Goal: Contribute content

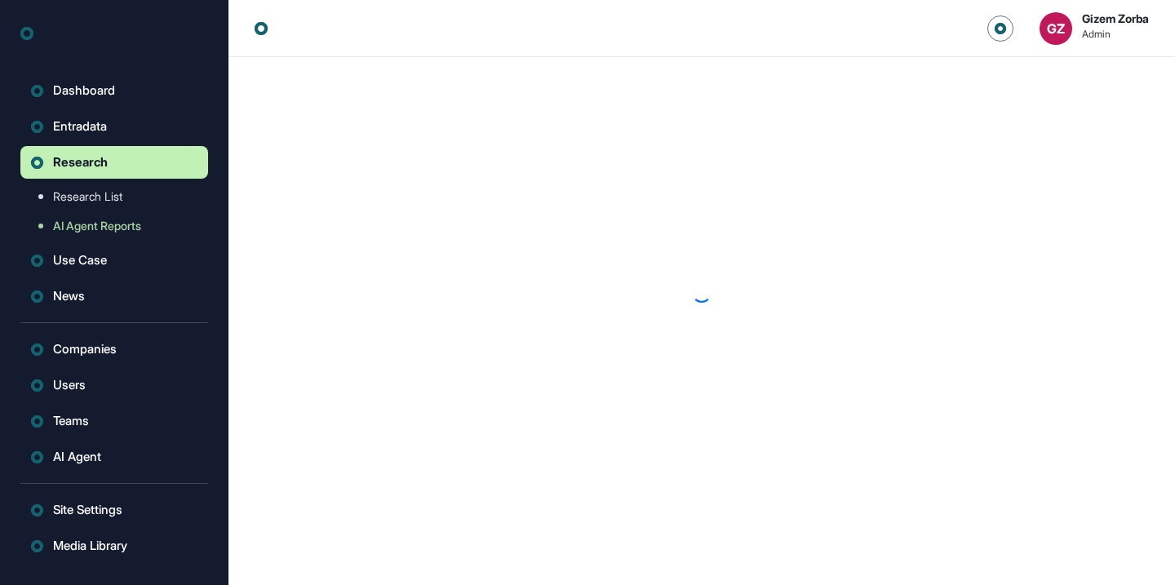
scroll to position [1, 1]
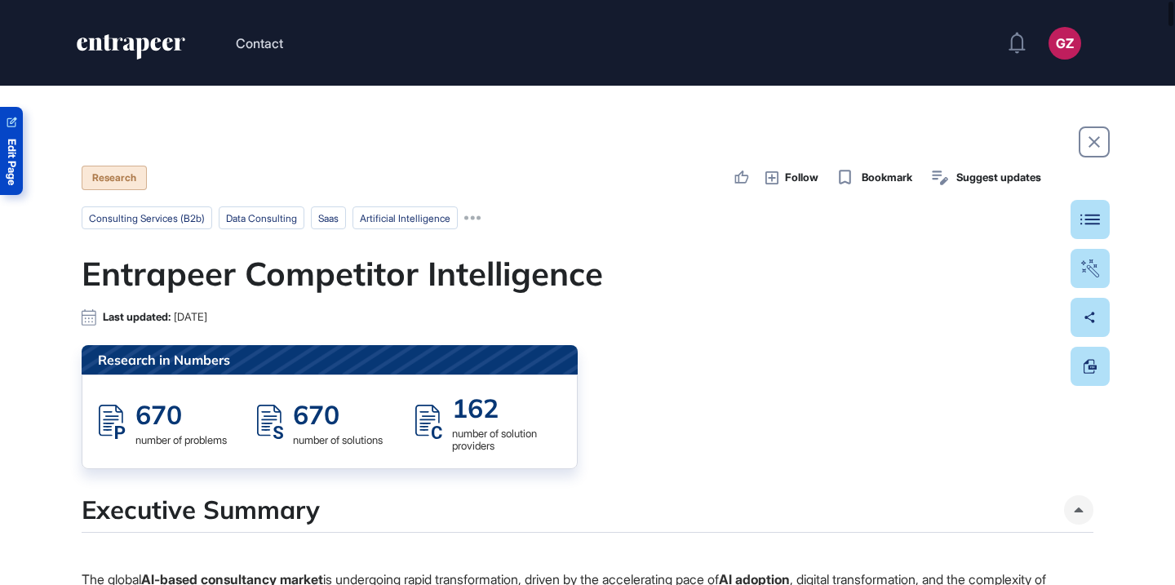
click at [0, 162] on link "Edit Page" at bounding box center [11, 151] width 23 height 88
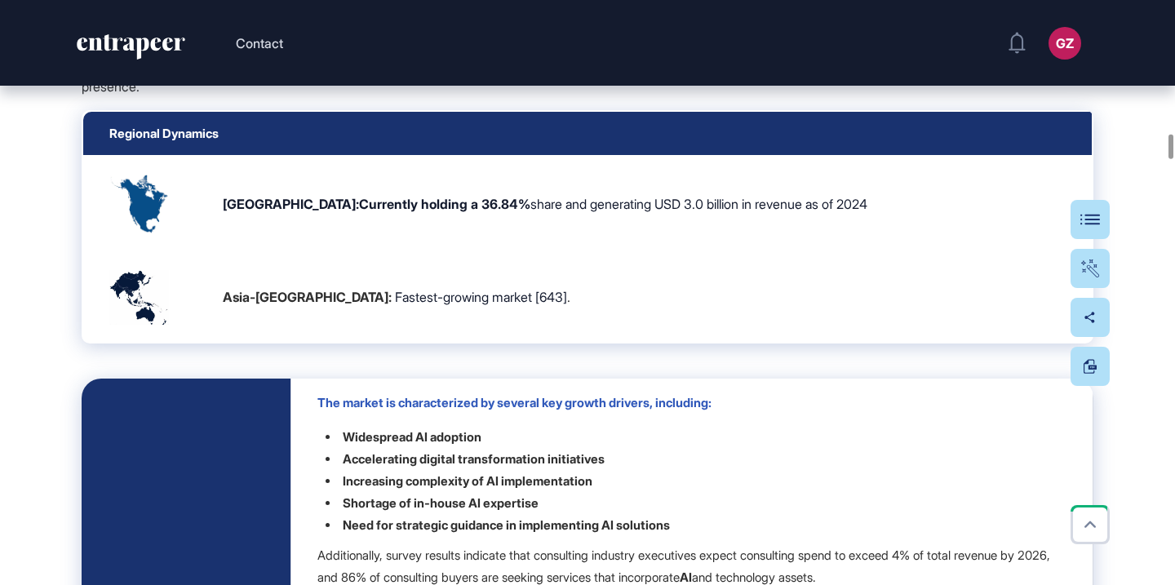
scroll to position [15198, 0]
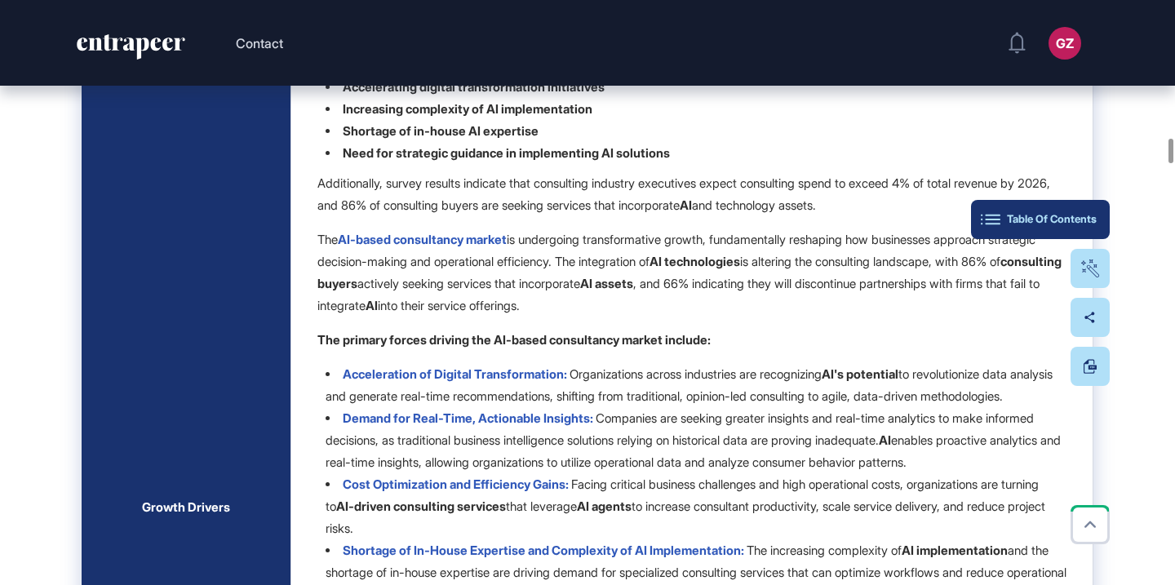
click at [1073, 229] on button "Table Of Contents" at bounding box center [1040, 219] width 139 height 39
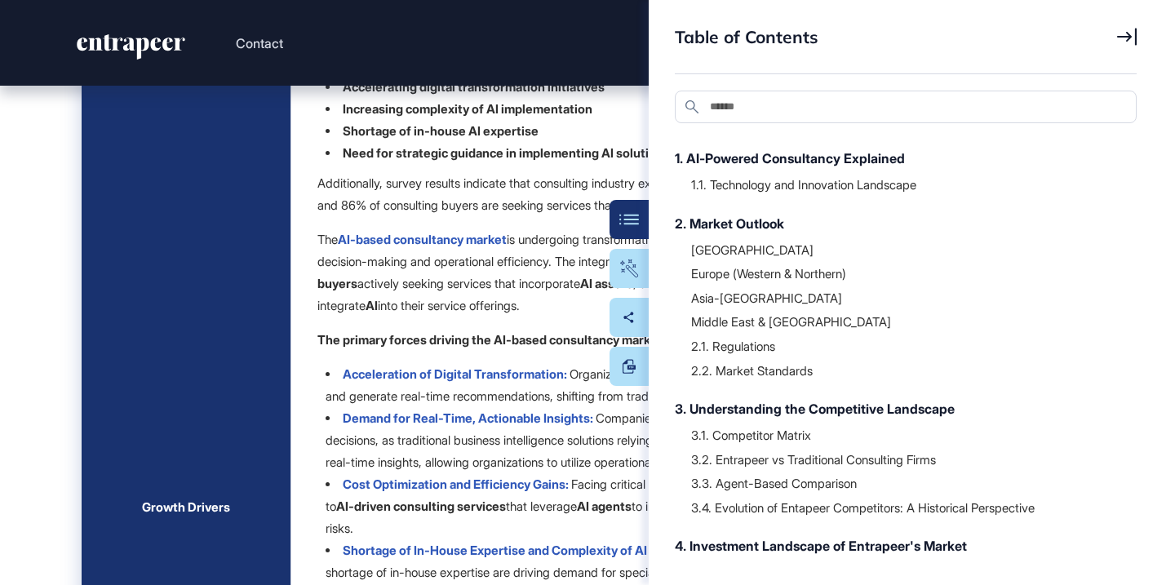
scroll to position [144, 0]
click at [756, 261] on div at bounding box center [905, 263] width 429 height 8
click at [756, 255] on div "United States" at bounding box center [905, 251] width 429 height 16
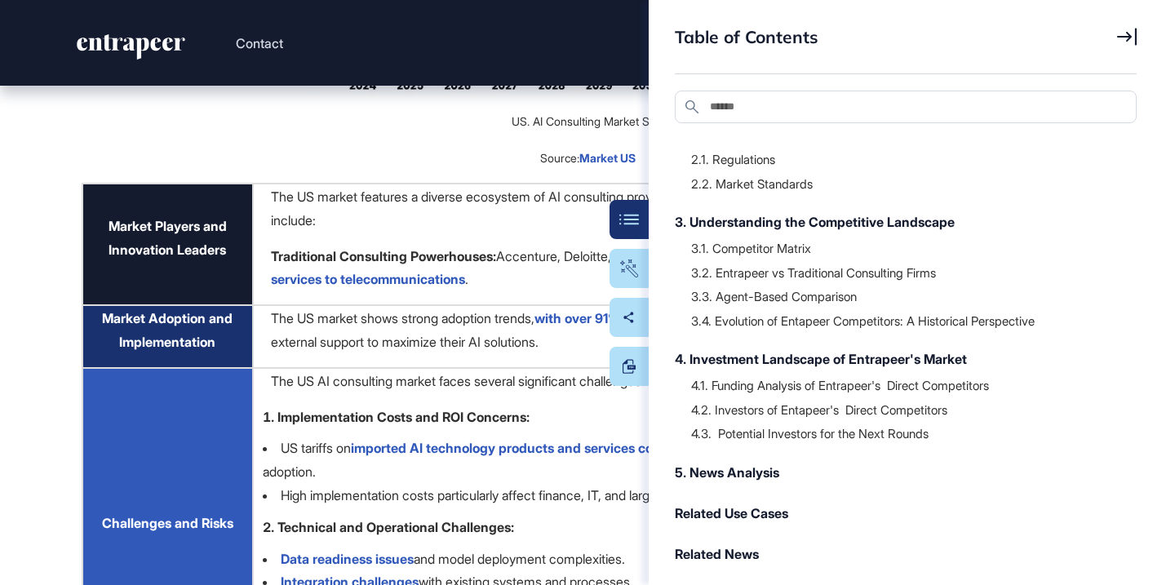
scroll to position [346, 0]
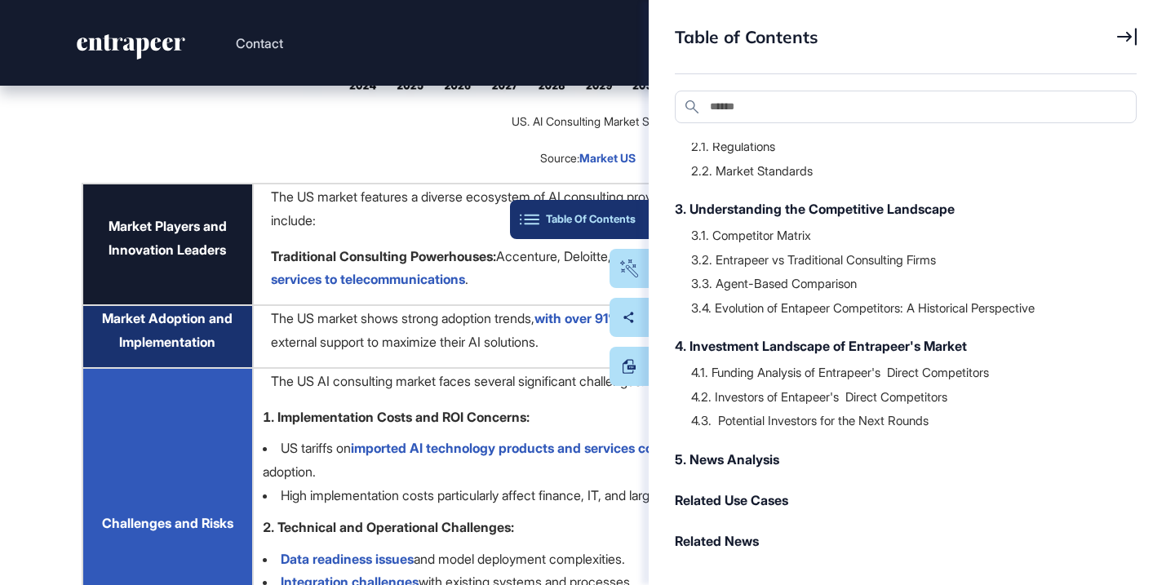
click at [615, 210] on button "Table Of Contents" at bounding box center [579, 219] width 139 height 39
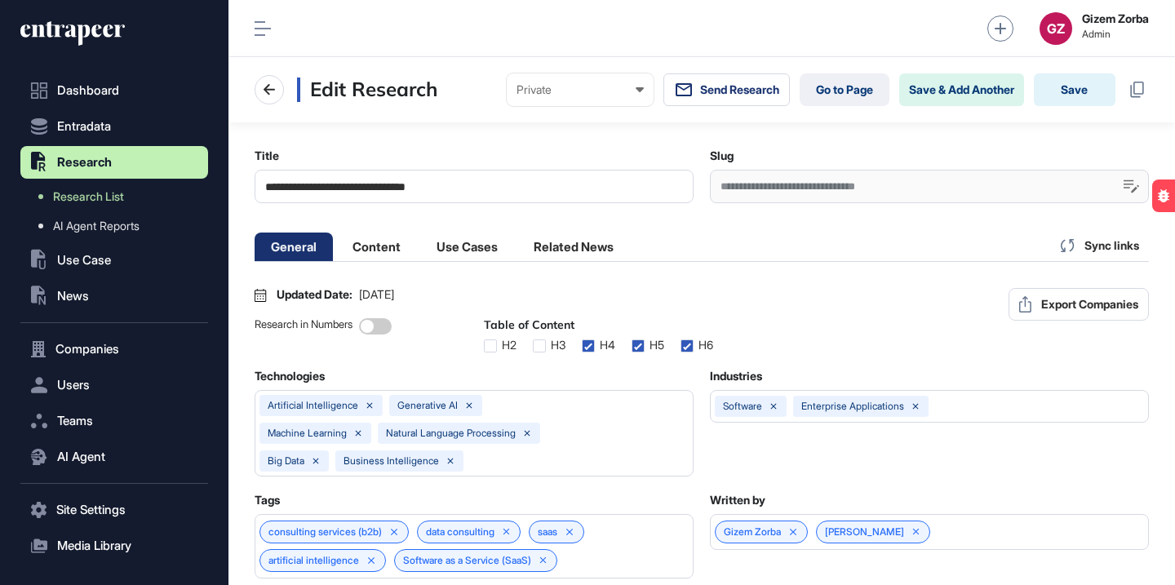
scroll to position [1, 7]
click at [802, 186] on div "**********" at bounding box center [929, 186] width 439 height 33
click at [802, 187] on div "**********" at bounding box center [929, 186] width 439 height 33
click at [420, 252] on li "Content" at bounding box center [467, 247] width 94 height 29
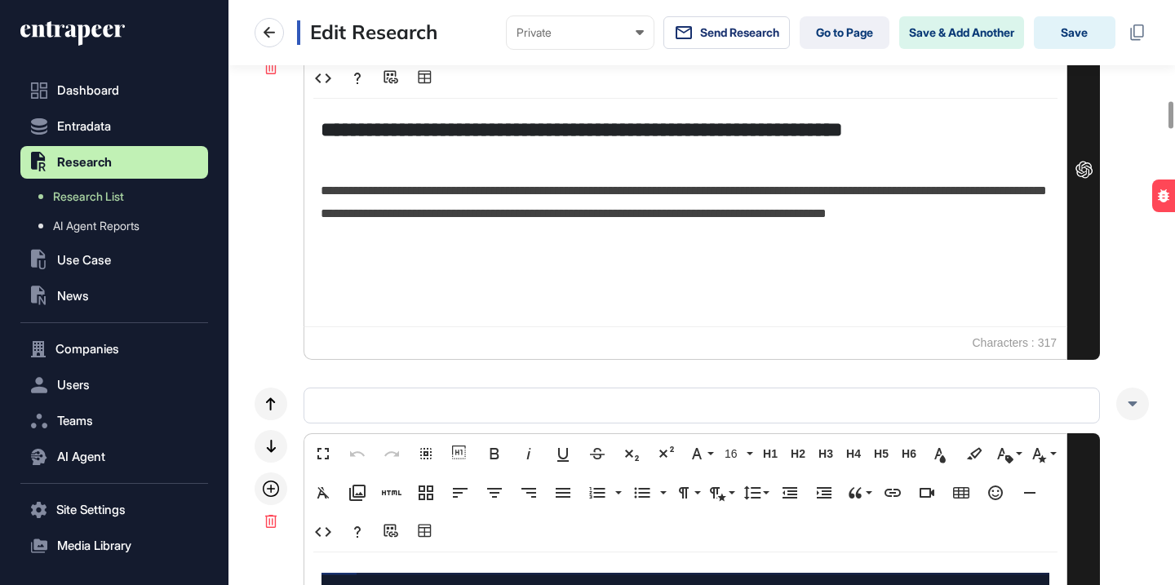
scroll to position [680, 0]
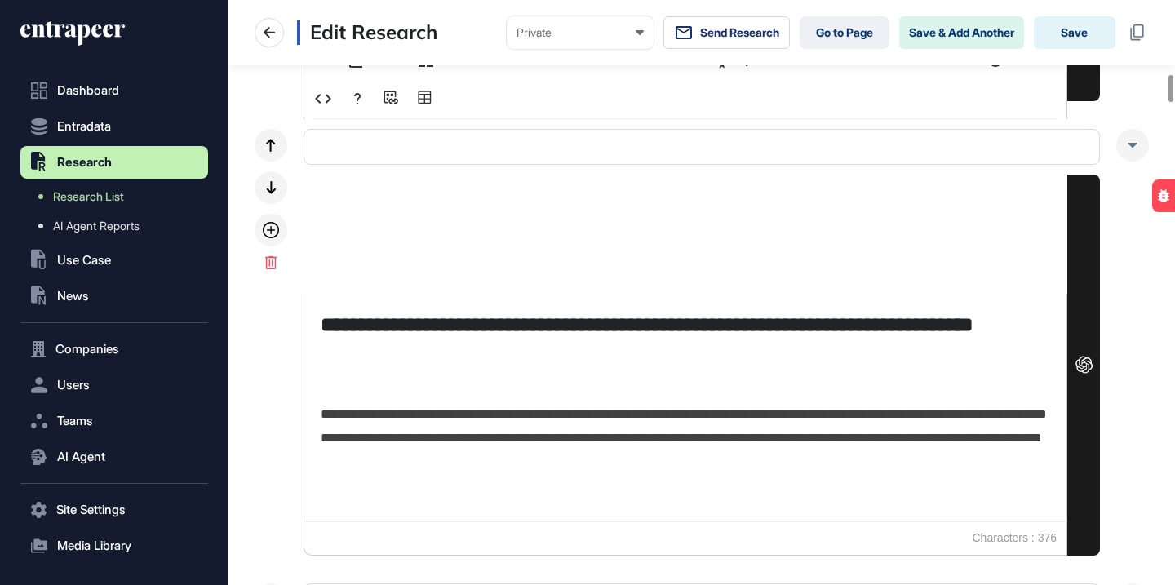
scroll to position [1512, 0]
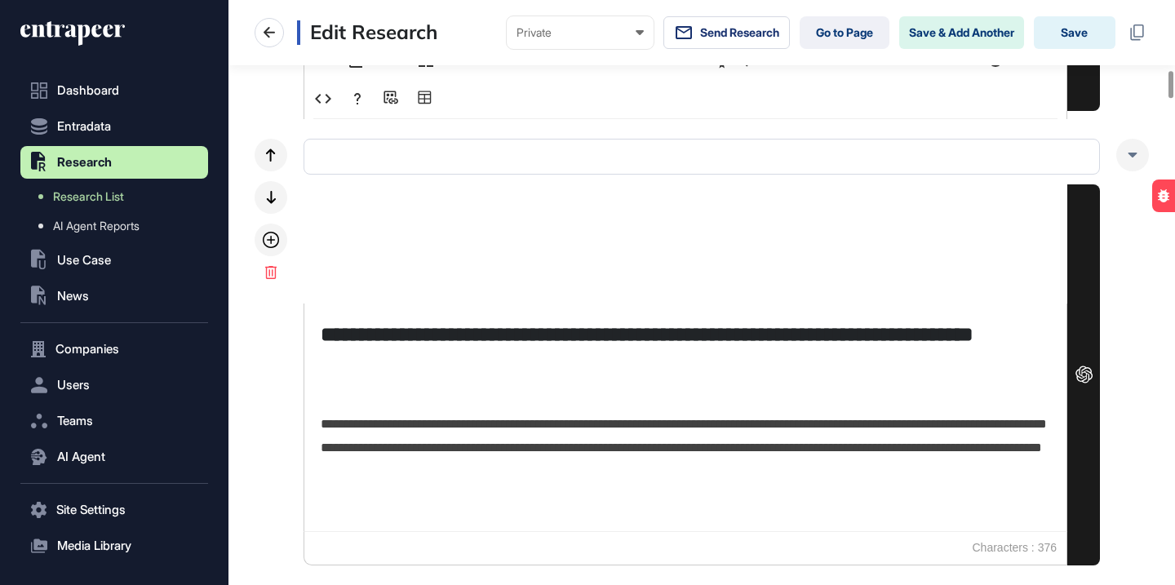
click at [484, 393] on p at bounding box center [686, 389] width 730 height 24
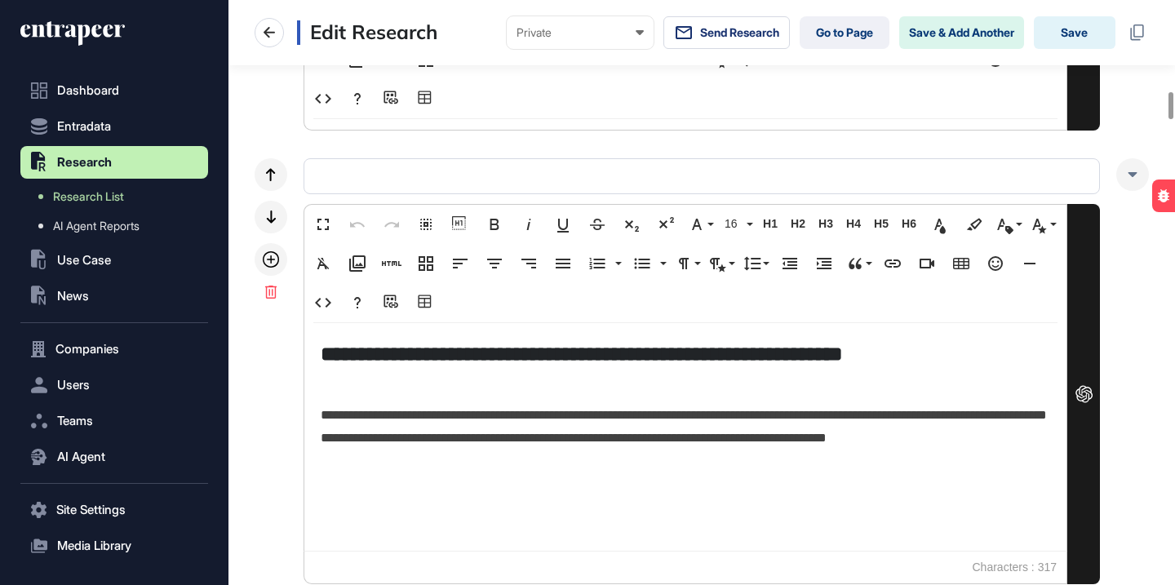
scroll to position [1970, 0]
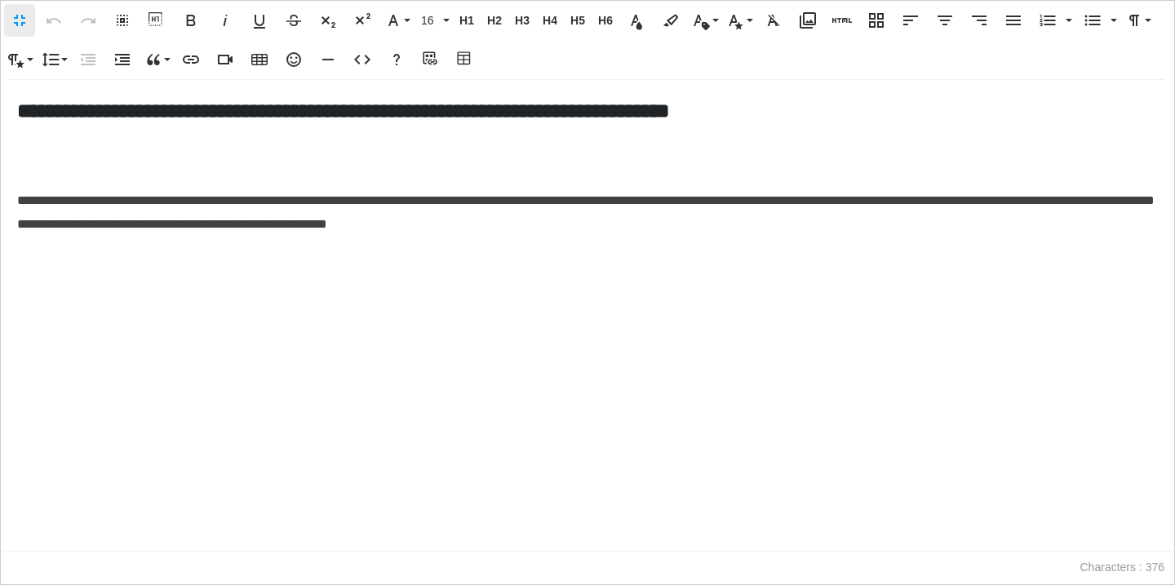
scroll to position [1, 7]
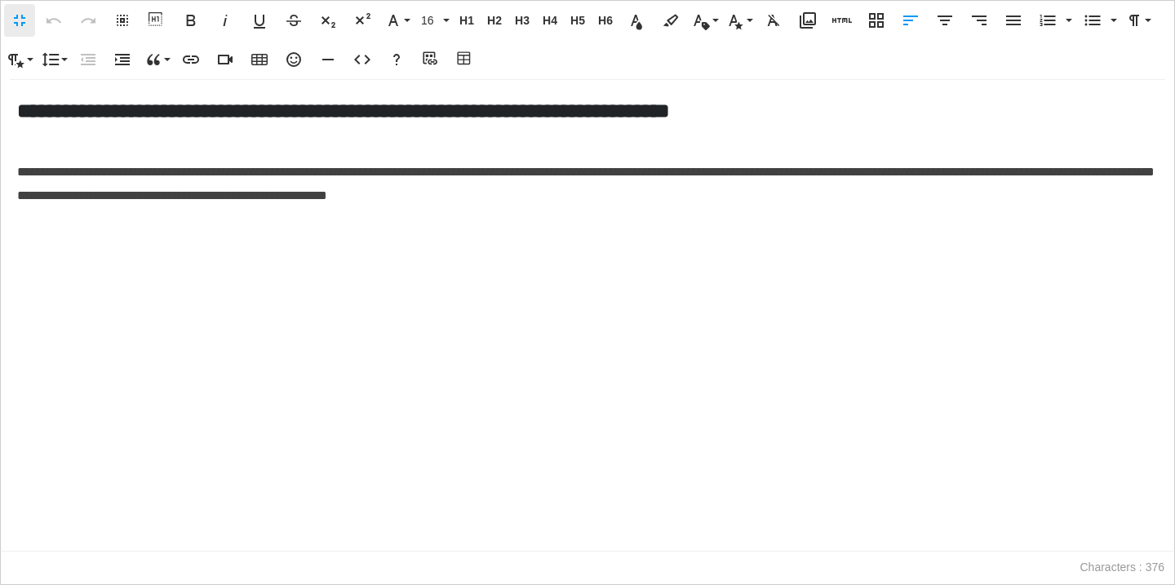
click at [687, 198] on p "**********" at bounding box center [587, 184] width 1141 height 47
click at [844, 24] on icon "button" at bounding box center [843, 21] width 20 height 20
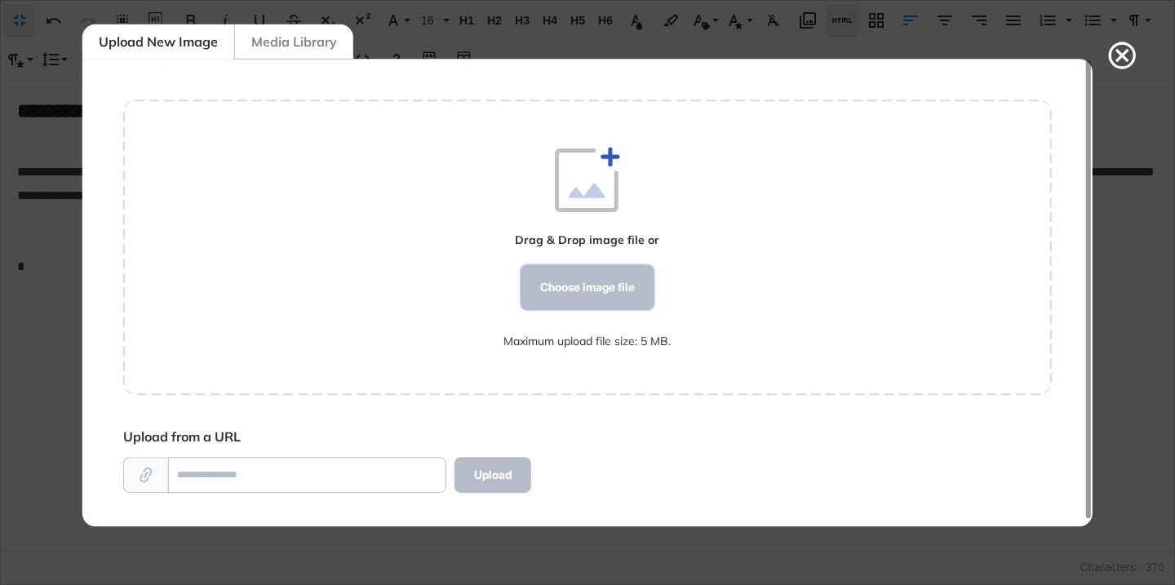
scroll to position [7, 1]
click at [569, 288] on div "Choose image file" at bounding box center [588, 287] width 134 height 46
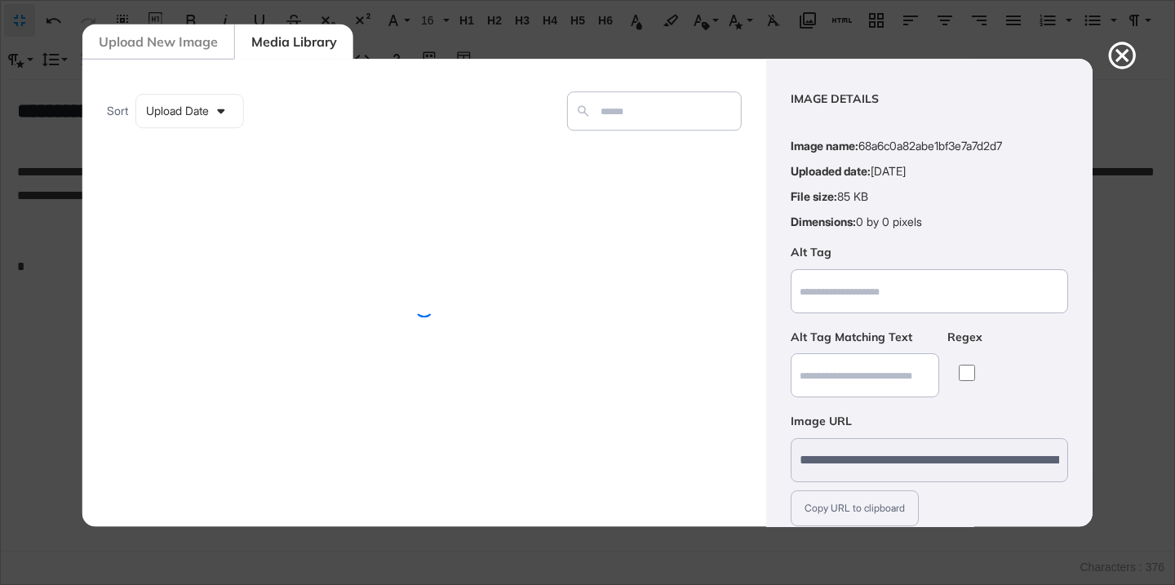
scroll to position [127, 0]
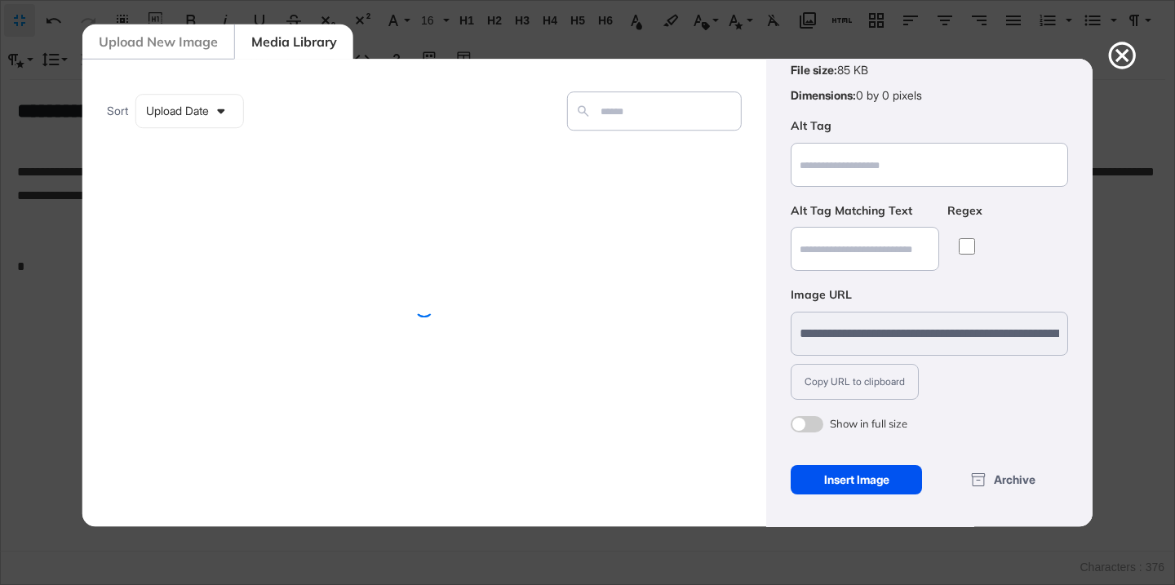
click at [828, 481] on div "Insert Image" at bounding box center [856, 479] width 131 height 29
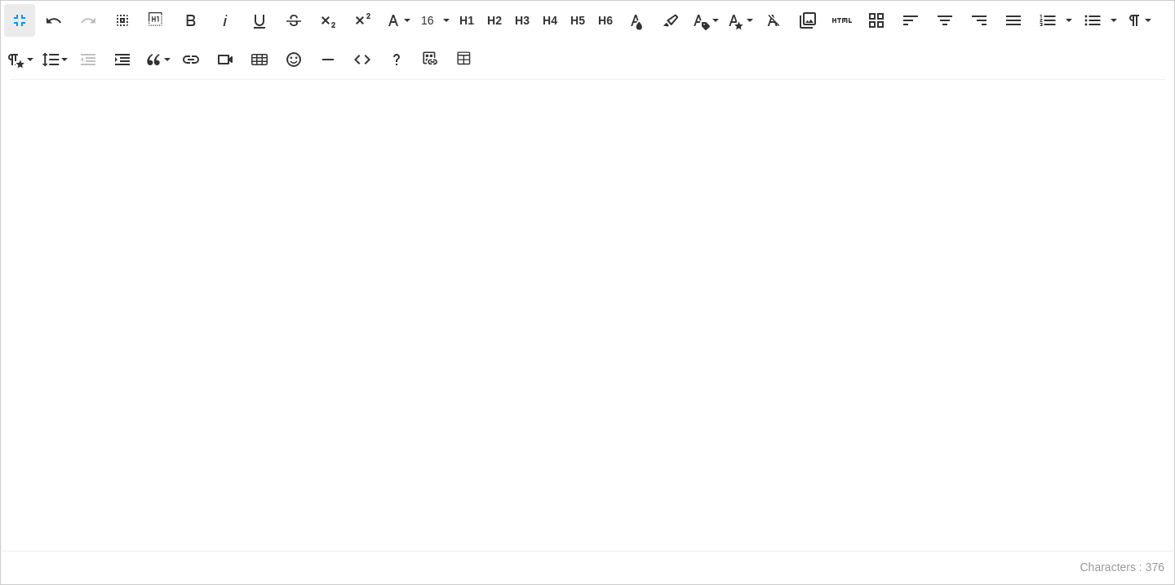
scroll to position [0, 0]
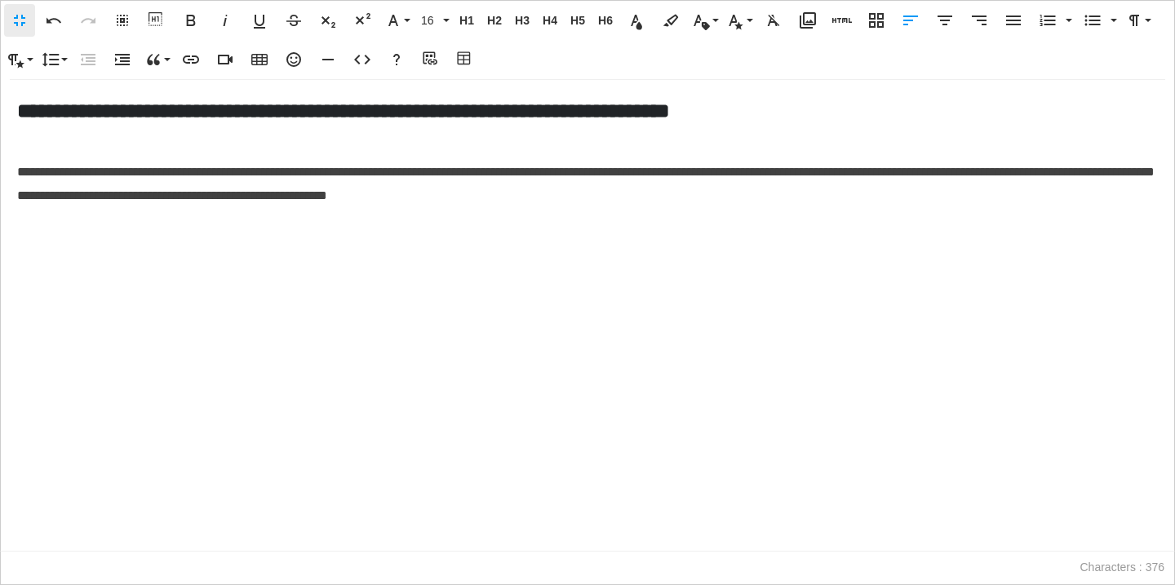
click at [711, 234] on p at bounding box center [587, 232] width 1141 height 24
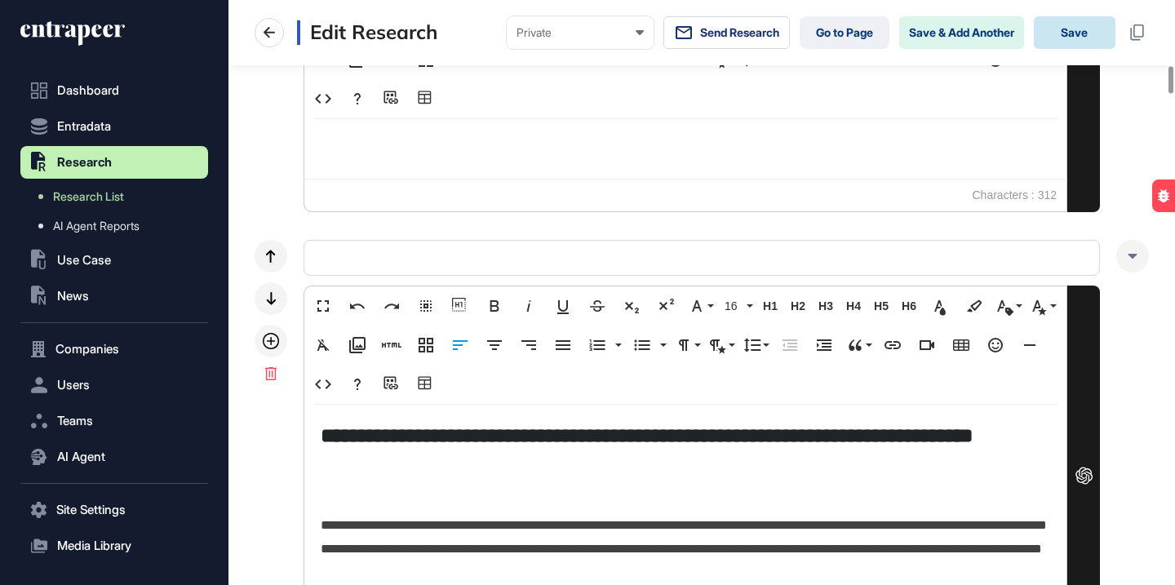
click at [1089, 38] on button "Save" at bounding box center [1075, 32] width 82 height 33
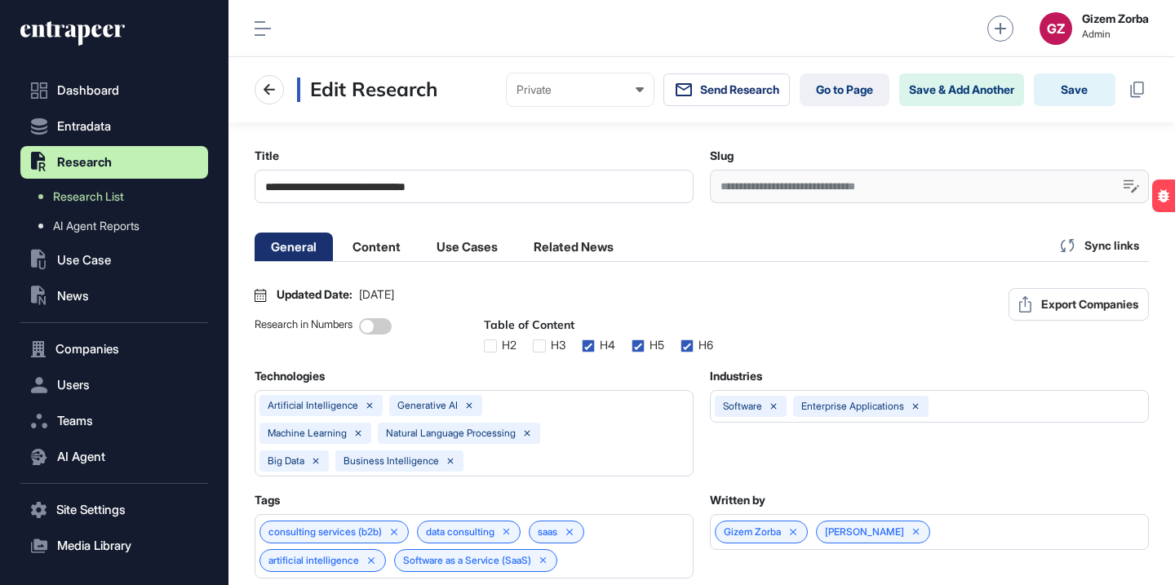
scroll to position [1, 7]
click at [420, 240] on li "Content" at bounding box center [467, 247] width 94 height 29
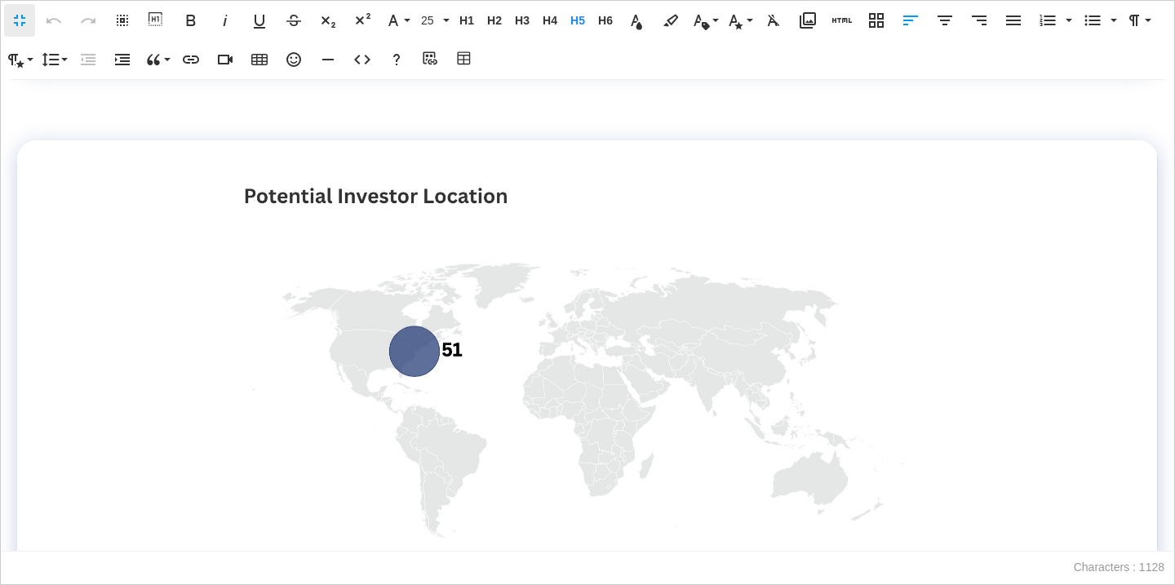
scroll to position [2614, 0]
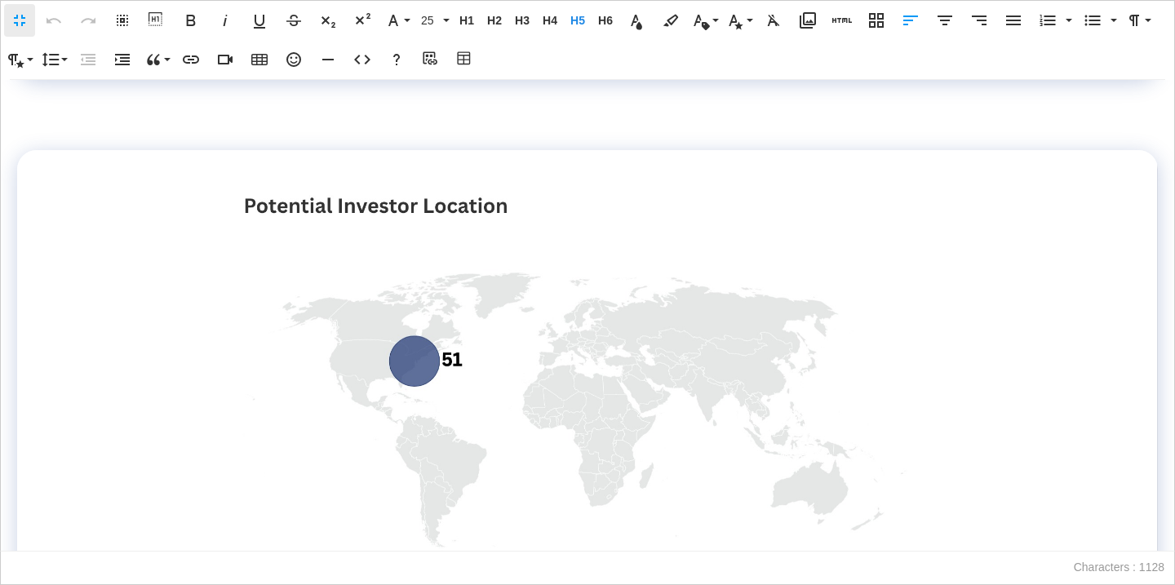
click at [837, 199] on img at bounding box center [587, 402] width 708 height 437
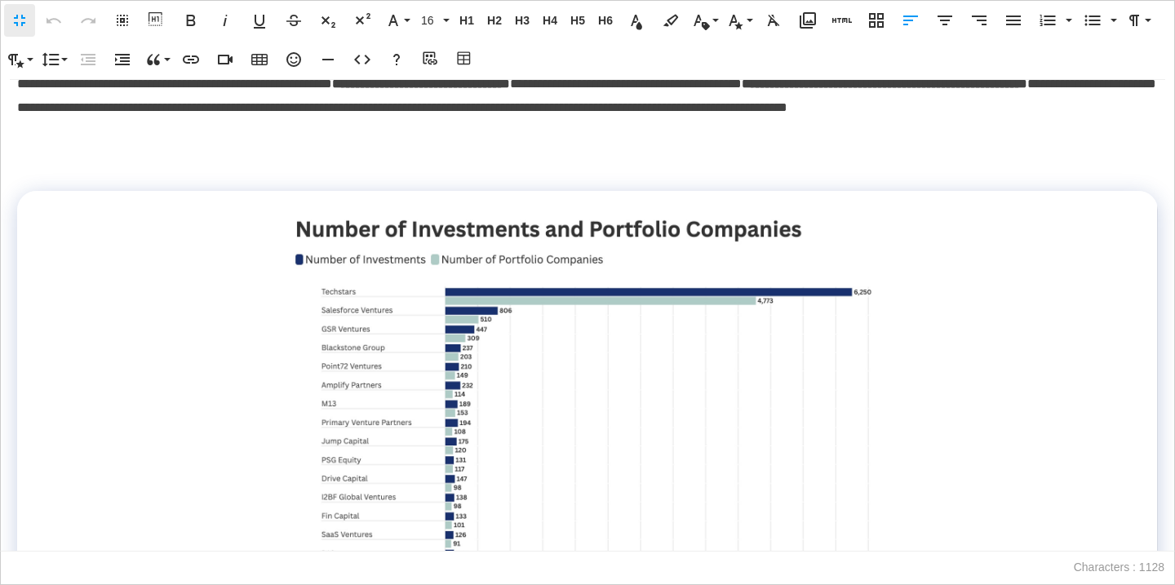
scroll to position [0, 0]
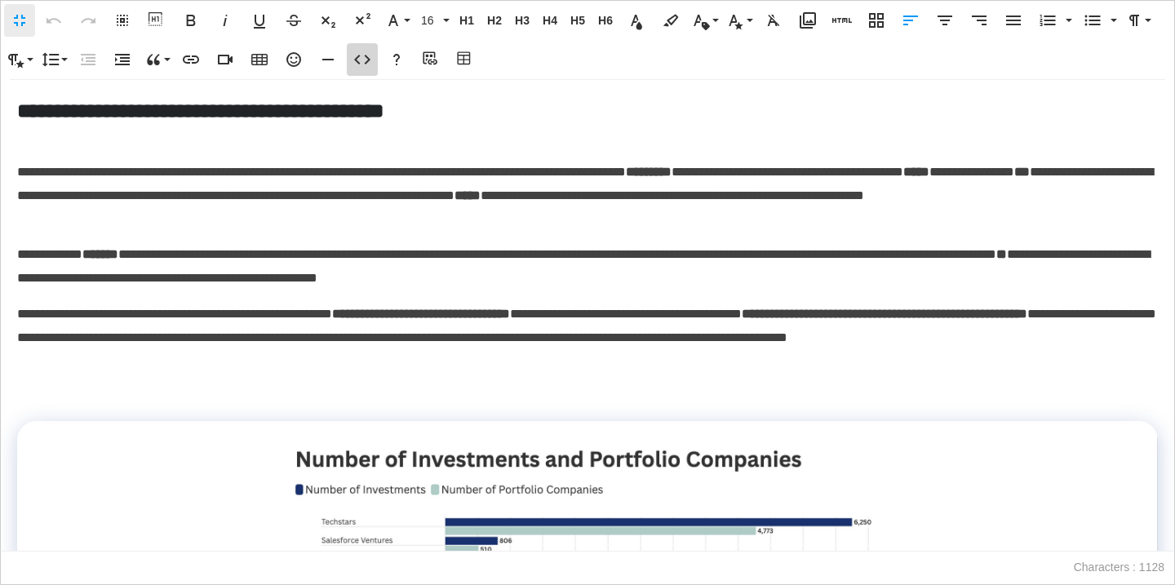
click at [357, 57] on icon "button" at bounding box center [362, 60] width 16 height 10
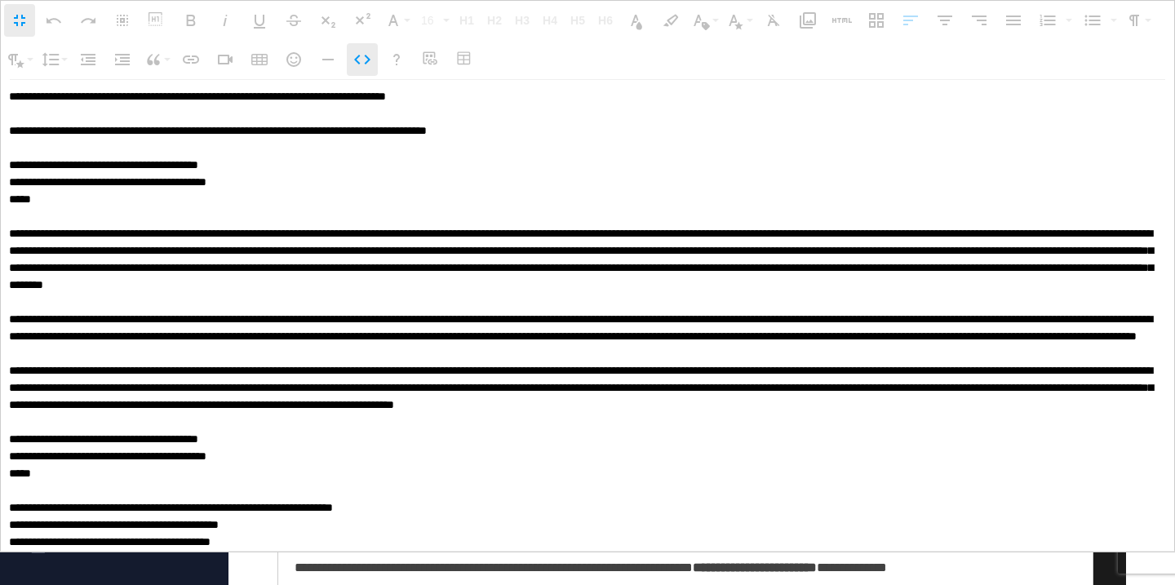
scroll to position [830, 0]
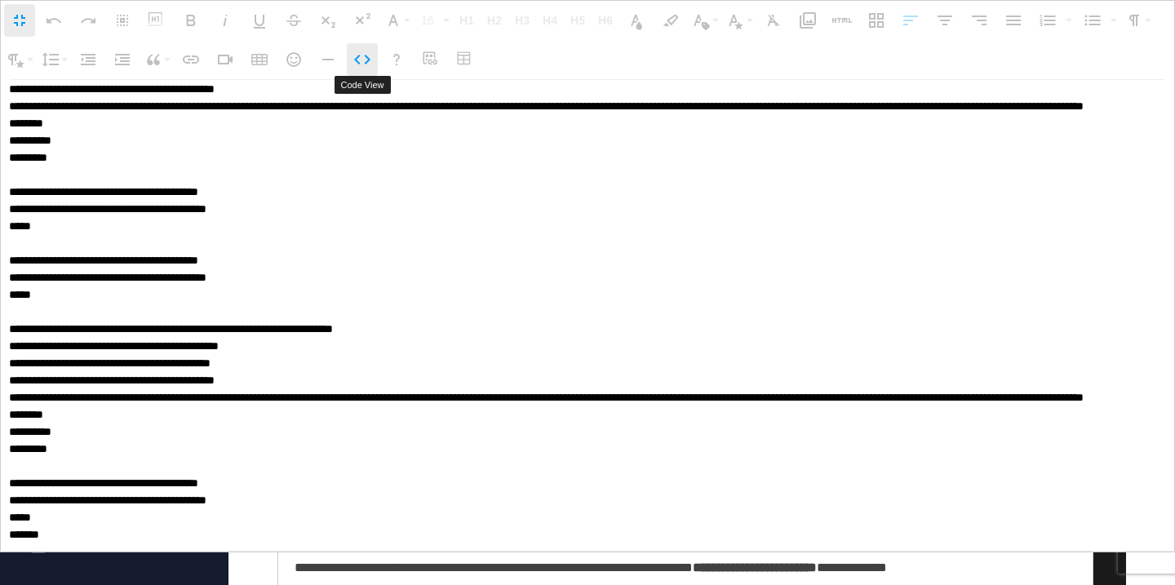
click at [366, 52] on icon "button" at bounding box center [363, 60] width 20 height 20
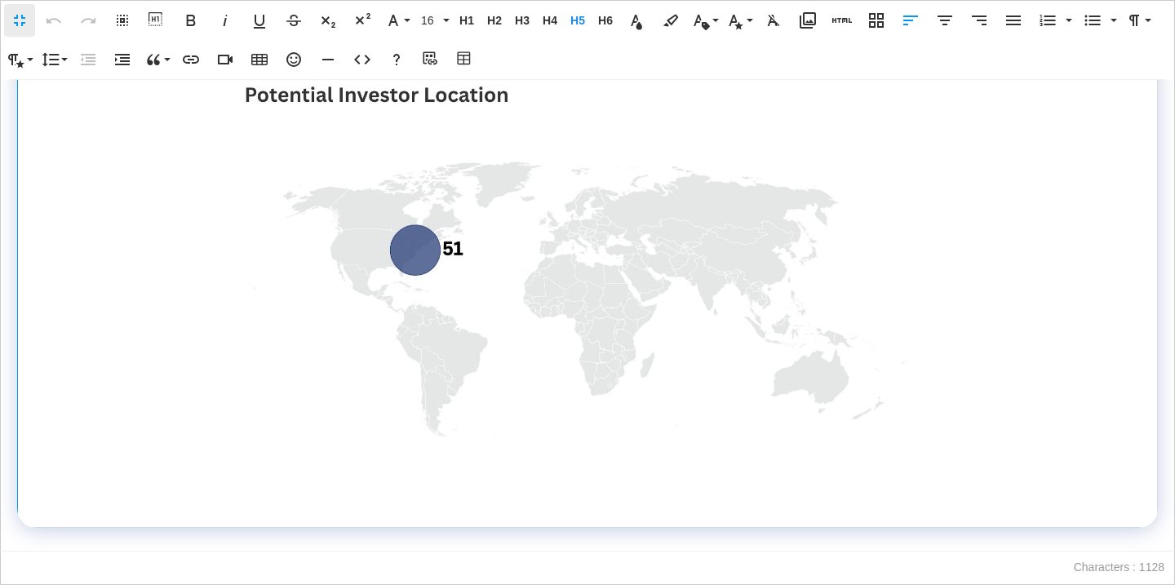
scroll to position [2727, 0]
click at [179, 275] on td at bounding box center [588, 282] width 1140 height 489
click at [577, 553] on icon "button" at bounding box center [569, 559] width 20 height 20
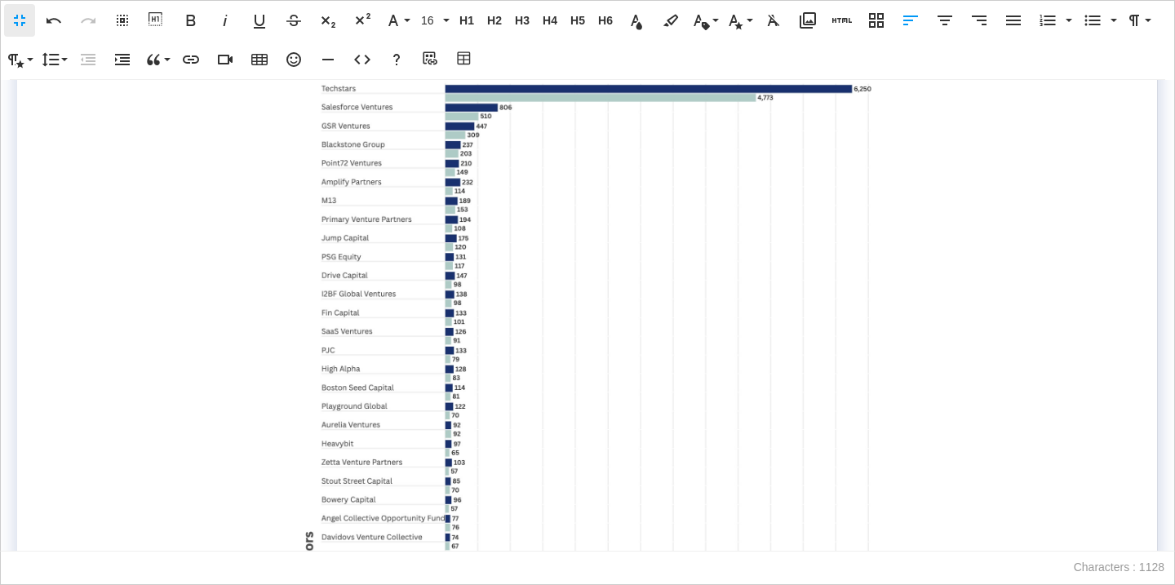
scroll to position [434, 0]
click at [951, 229] on td at bounding box center [588, 559] width 1140 height 1144
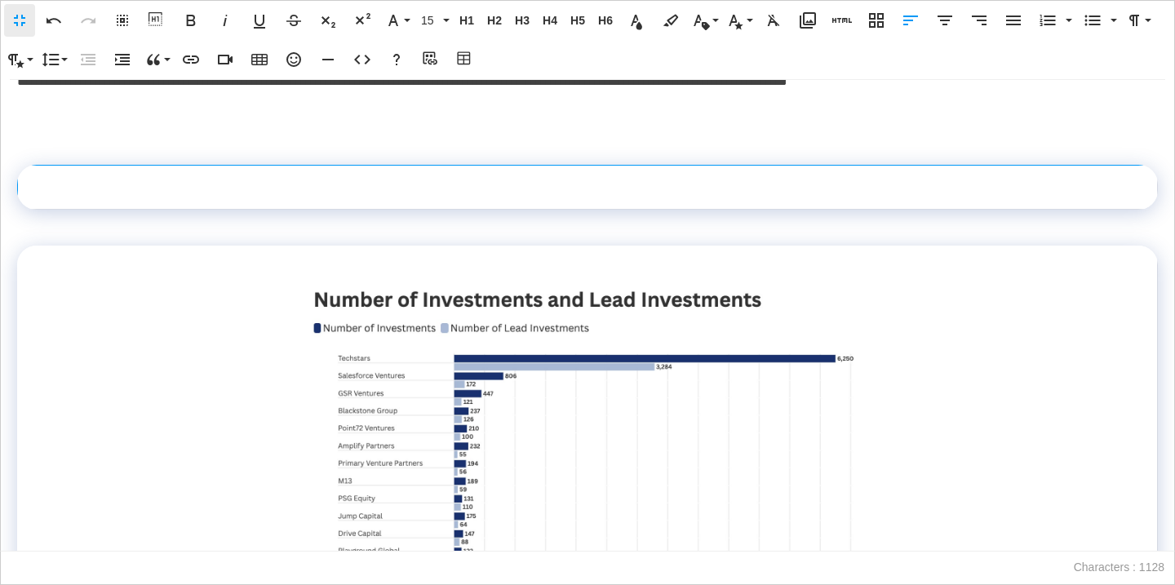
scroll to position [17, 0]
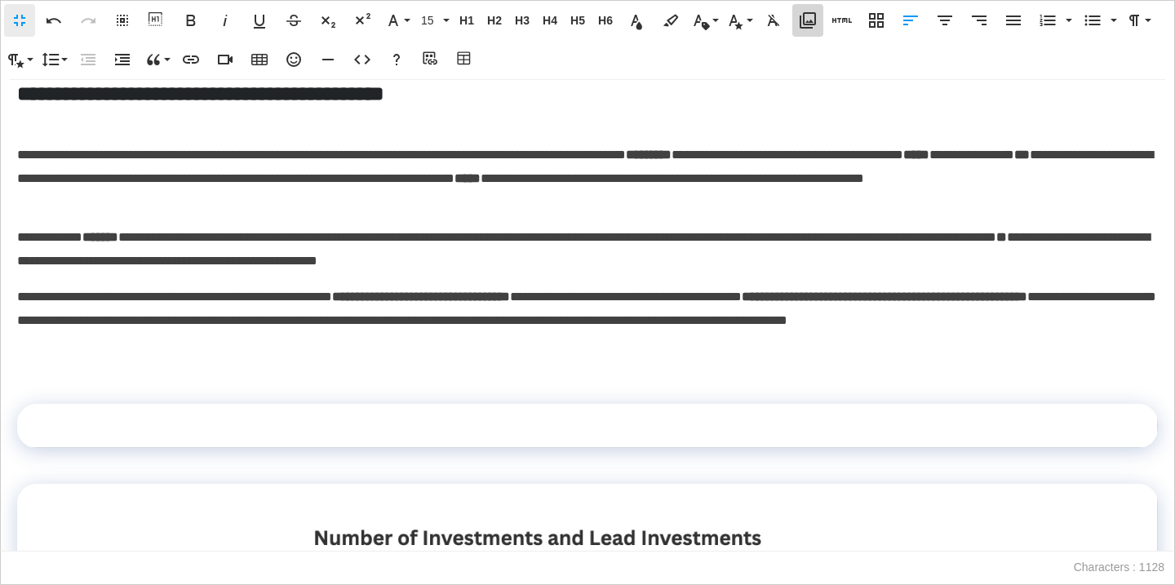
click at [806, 25] on icon "button" at bounding box center [808, 21] width 20 height 20
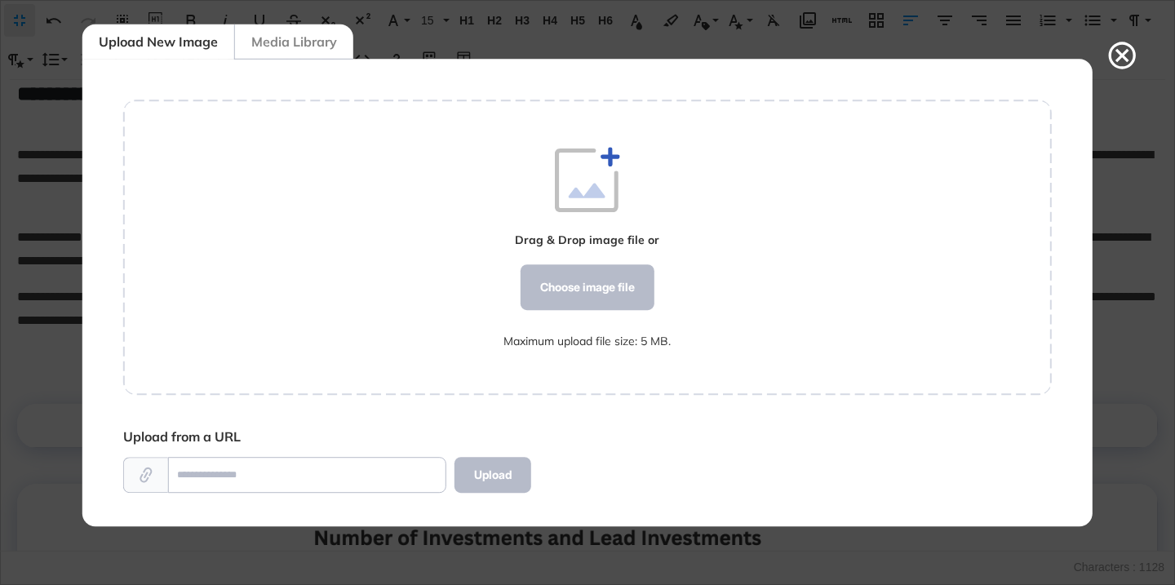
scroll to position [7, 1]
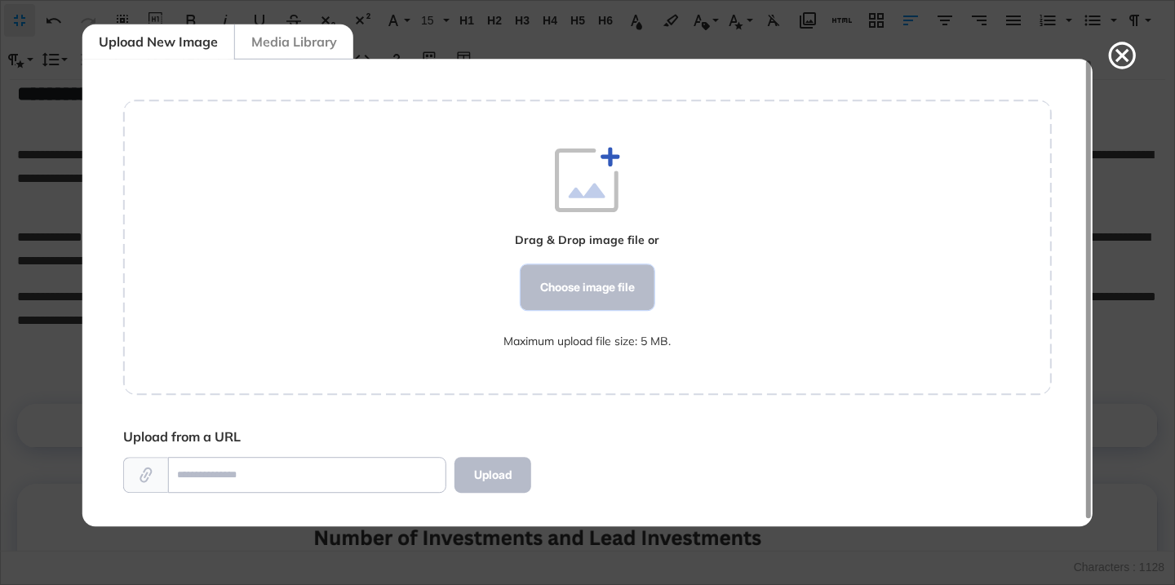
click at [591, 281] on div "Choose image file" at bounding box center [588, 287] width 134 height 46
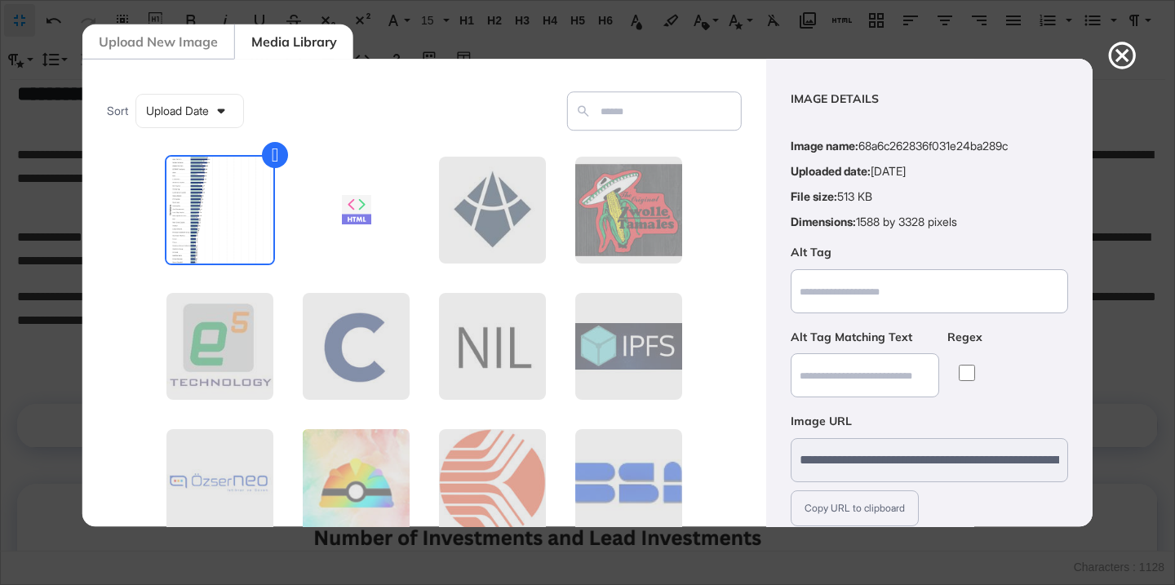
scroll to position [127, 0]
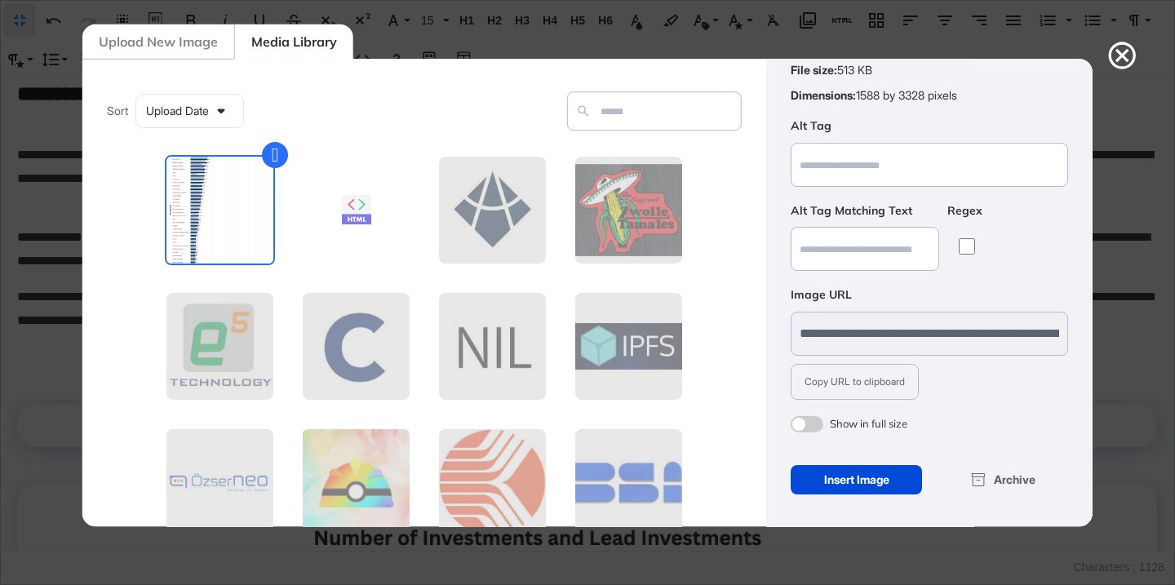
click at [812, 421] on span at bounding box center [807, 424] width 33 height 16
click at [828, 479] on div "Insert Image" at bounding box center [856, 479] width 131 height 29
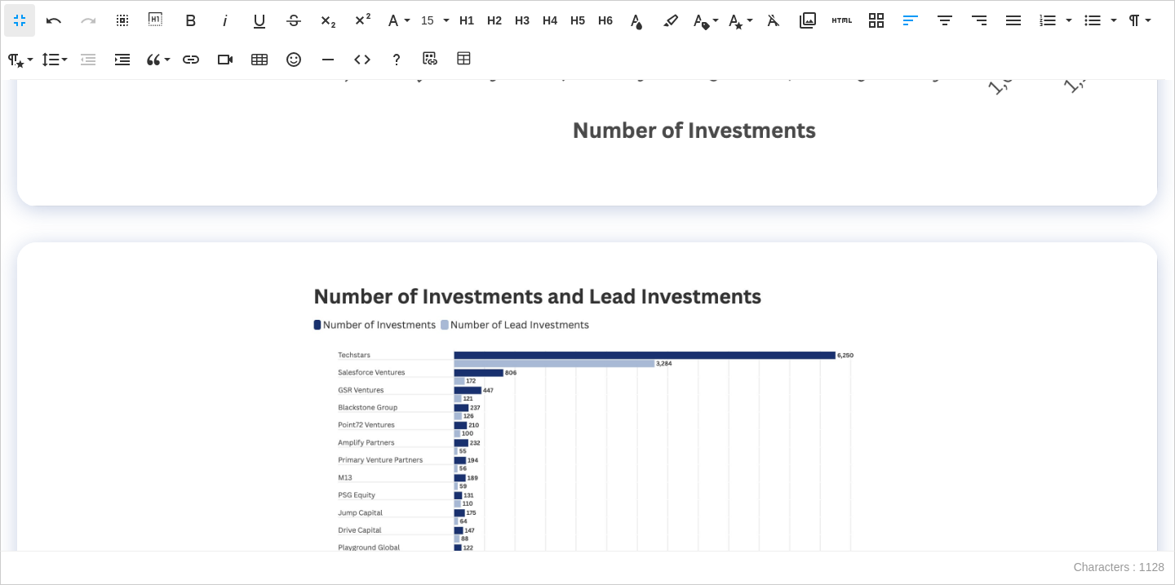
scroll to position [2647, 0]
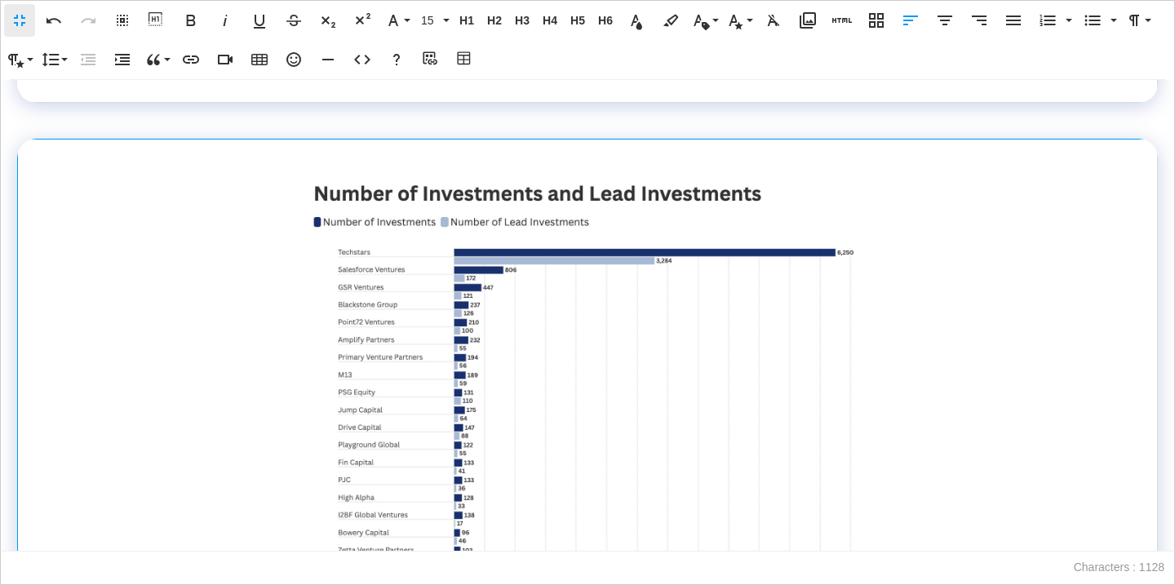
scroll to position [2374, 0]
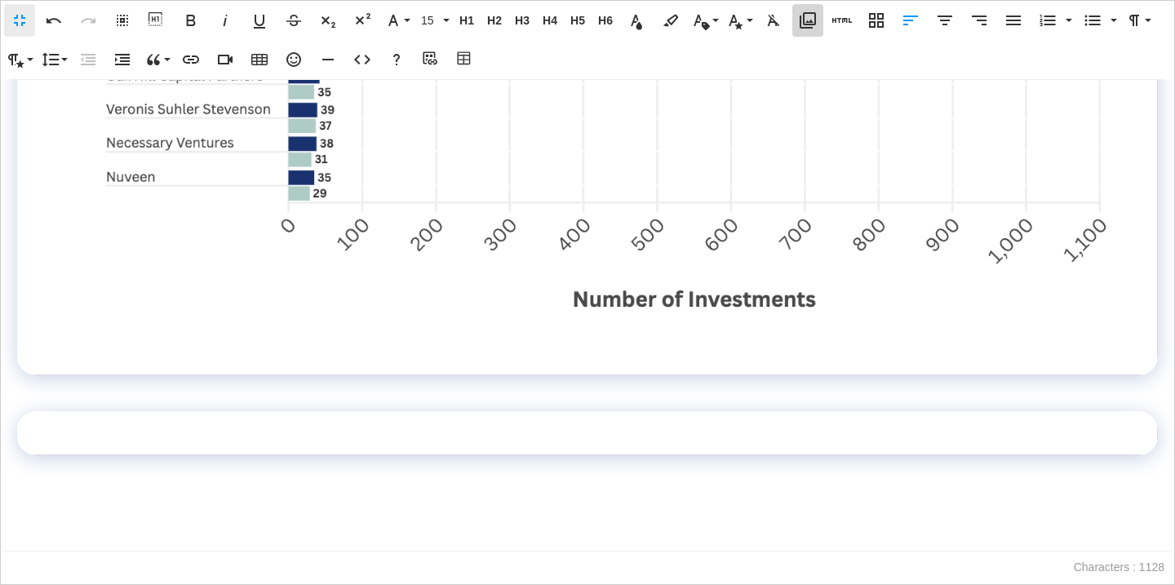
click at [804, 20] on icon "button" at bounding box center [808, 20] width 16 height 16
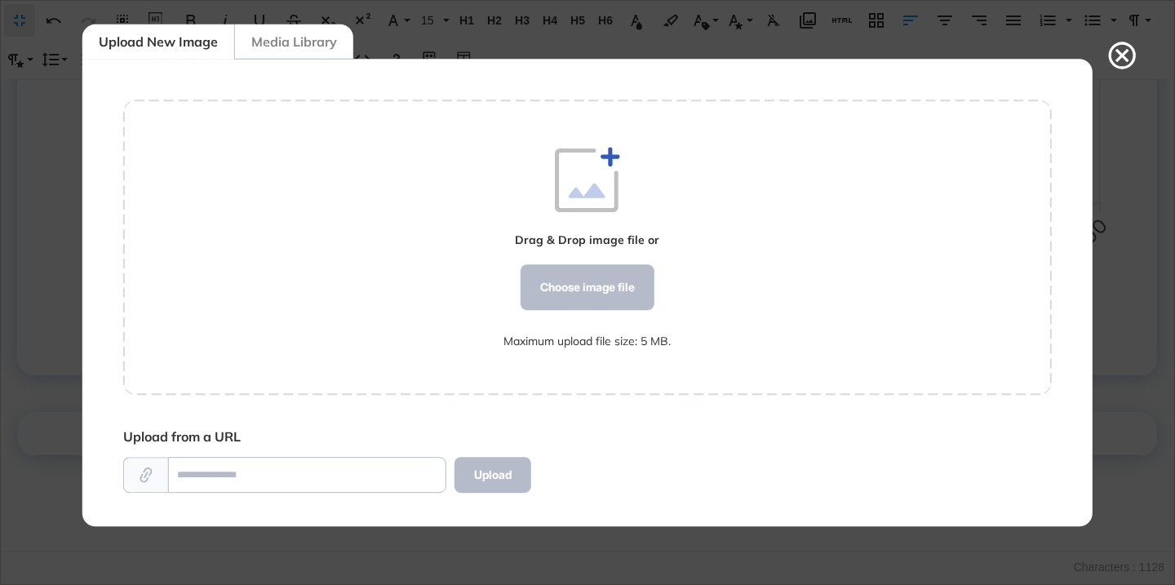
scroll to position [7, 1]
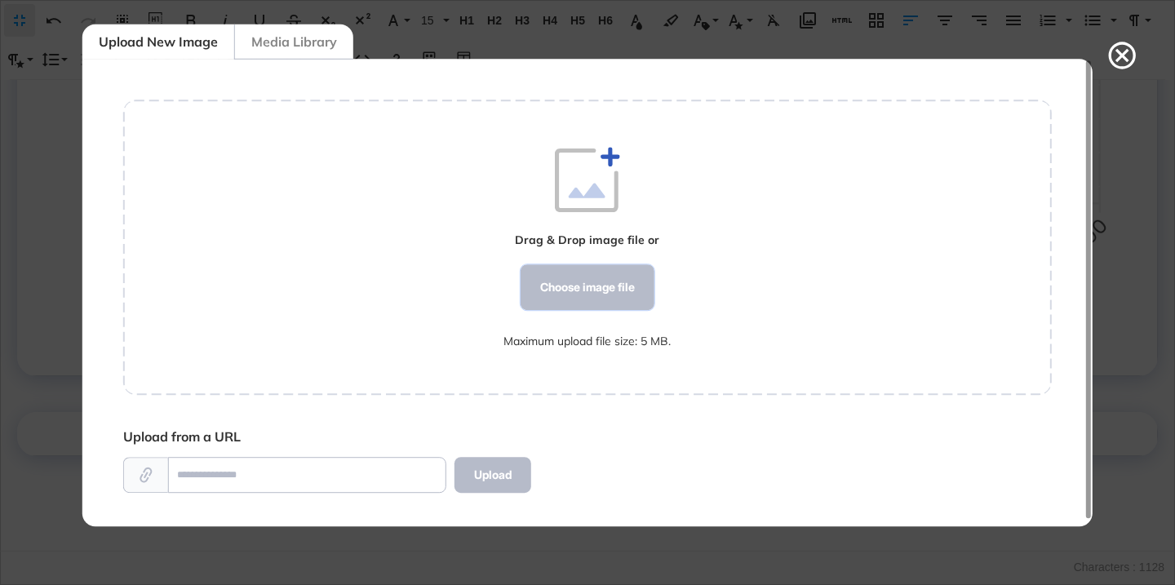
click at [563, 306] on div "Choose image file" at bounding box center [588, 287] width 134 height 46
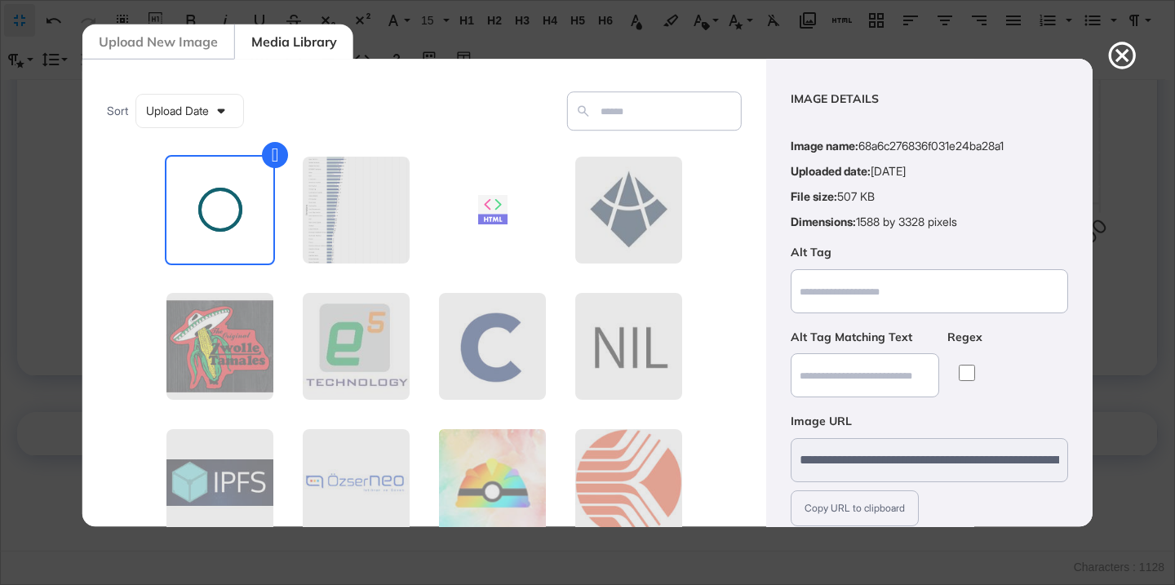
scroll to position [127, 0]
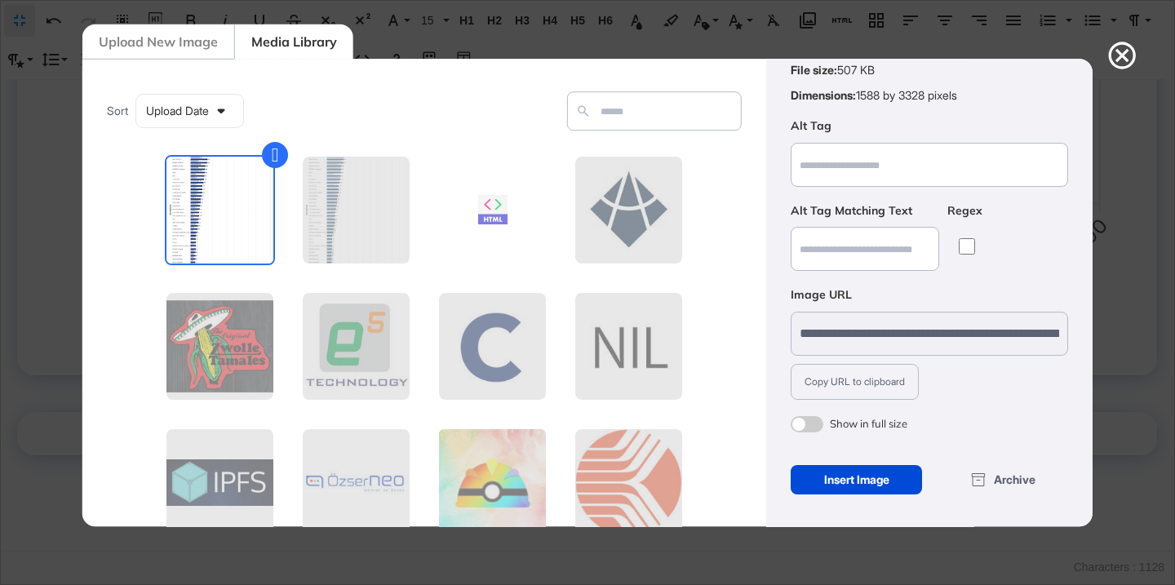
click at [806, 423] on span at bounding box center [807, 424] width 33 height 16
click at [816, 482] on div "Insert Image" at bounding box center [856, 479] width 131 height 29
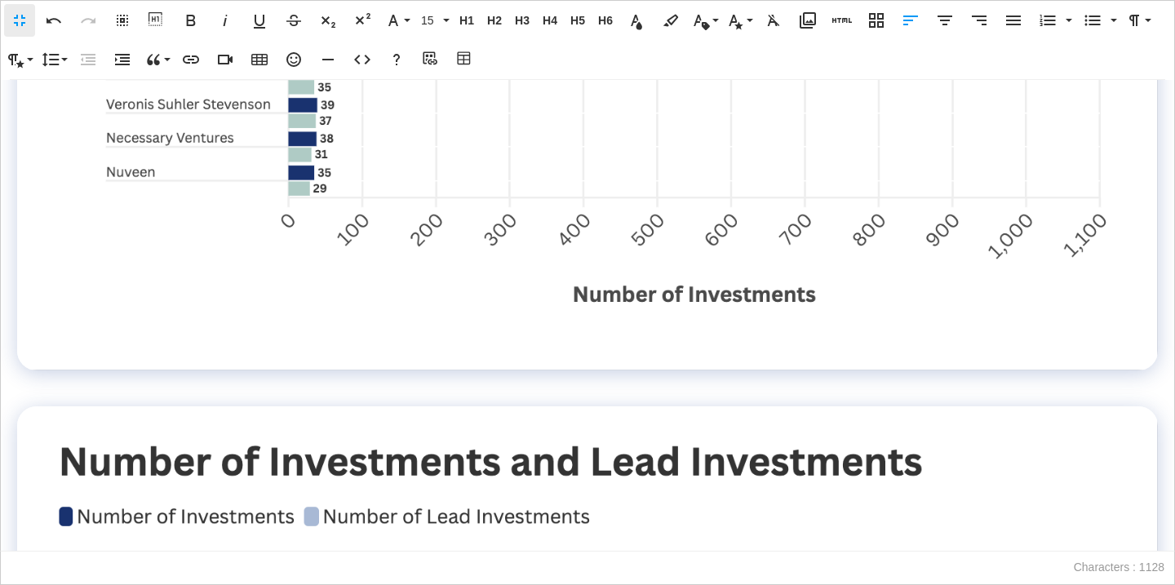
scroll to position [2579, 0]
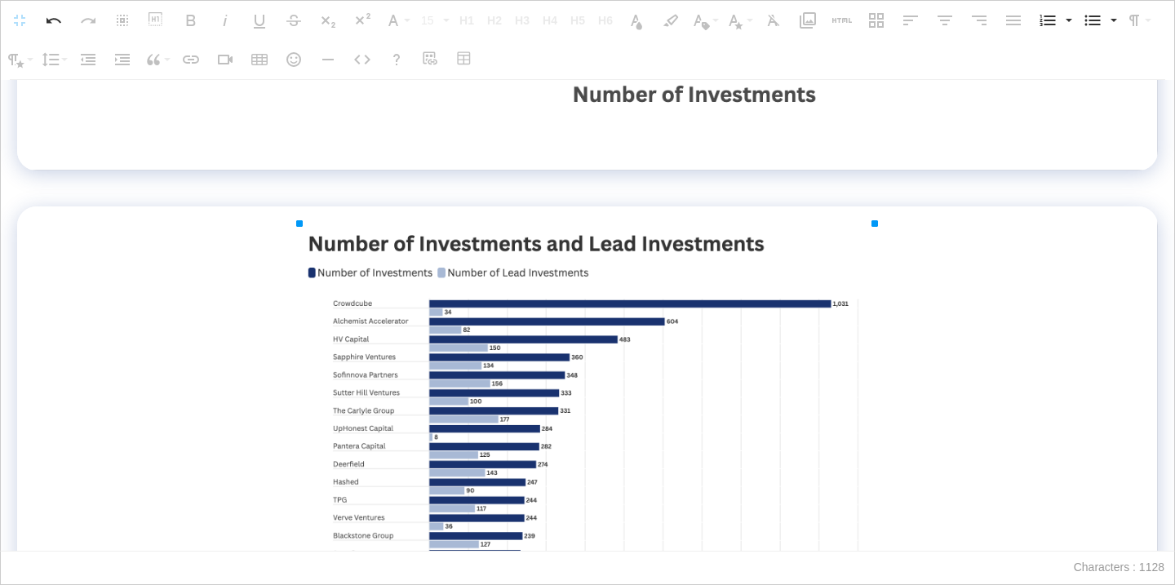
drag, startPoint x: 1128, startPoint y: 226, endPoint x: 617, endPoint y: 242, distance: 511.2
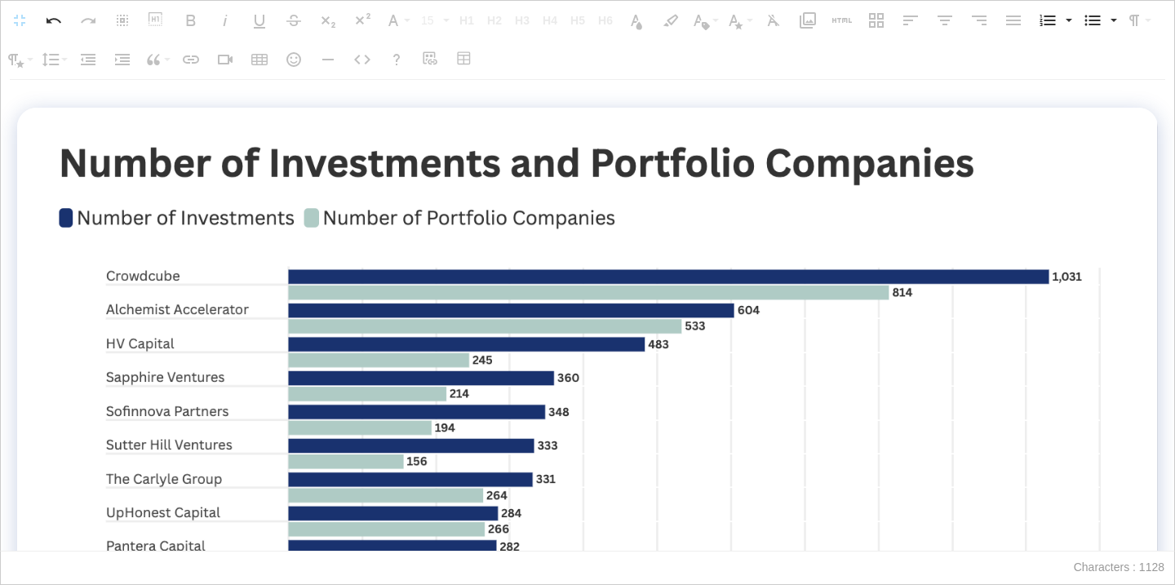
scroll to position [311, 0]
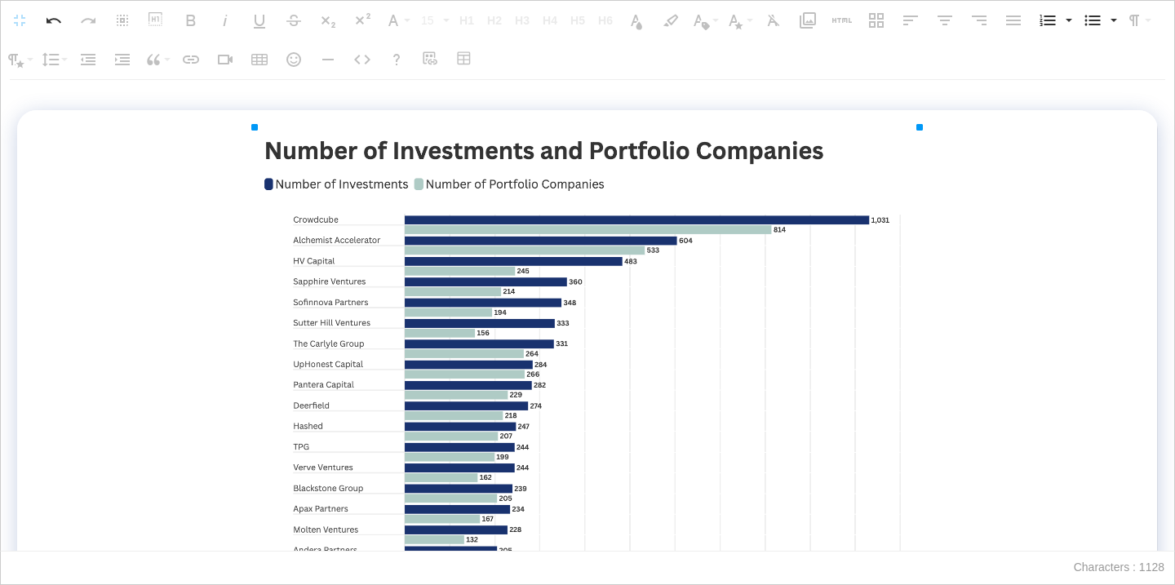
drag, startPoint x: 1128, startPoint y: 127, endPoint x: 704, endPoint y: 232, distance: 436.5
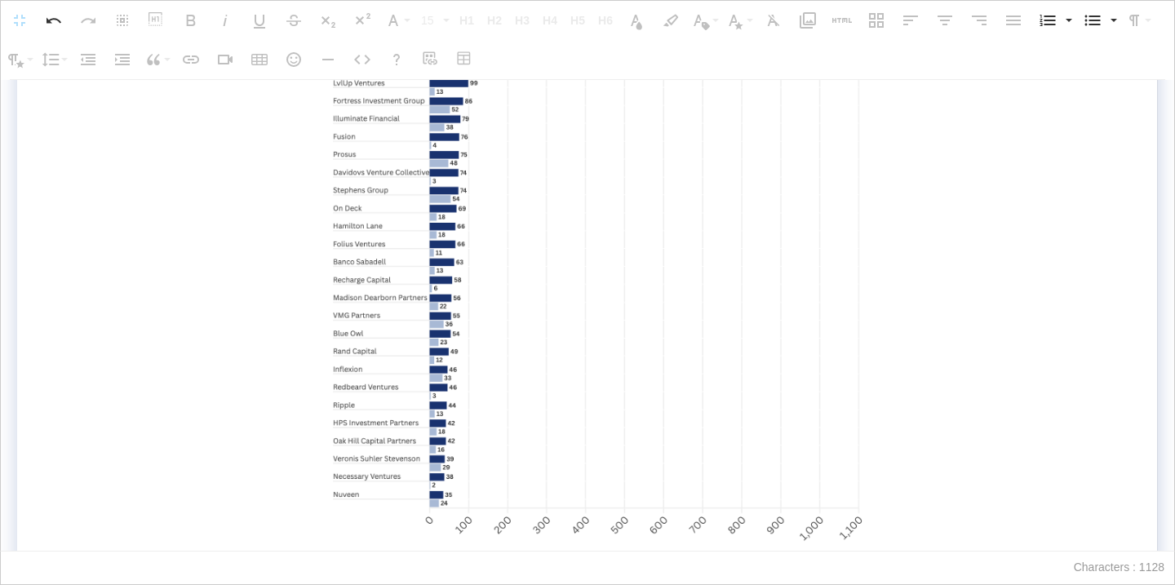
scroll to position [2698, 0]
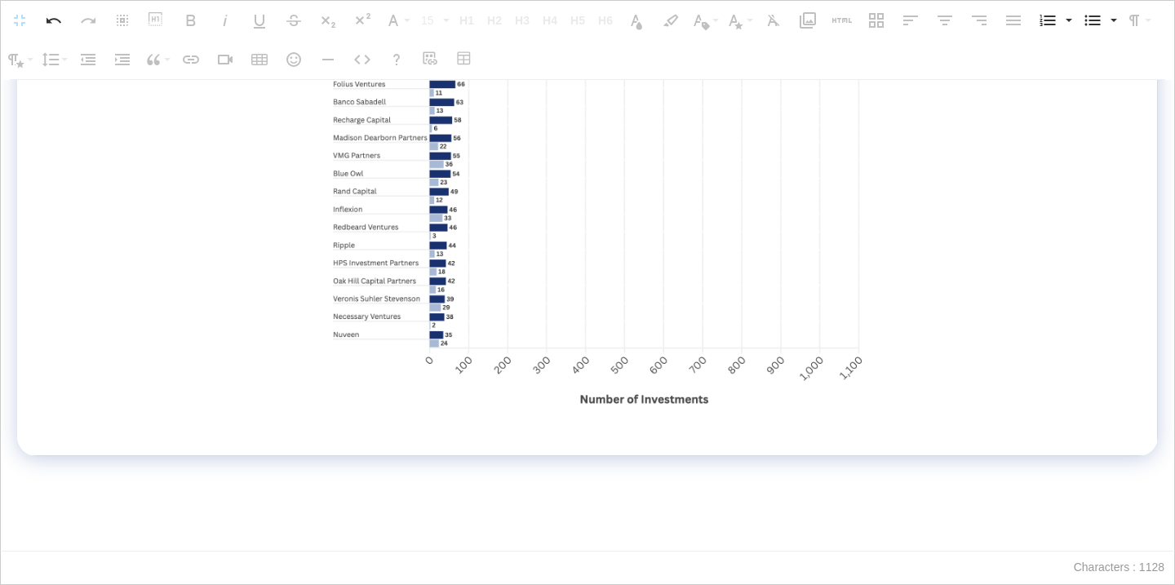
click at [114, 535] on p at bounding box center [587, 539] width 1141 height 24
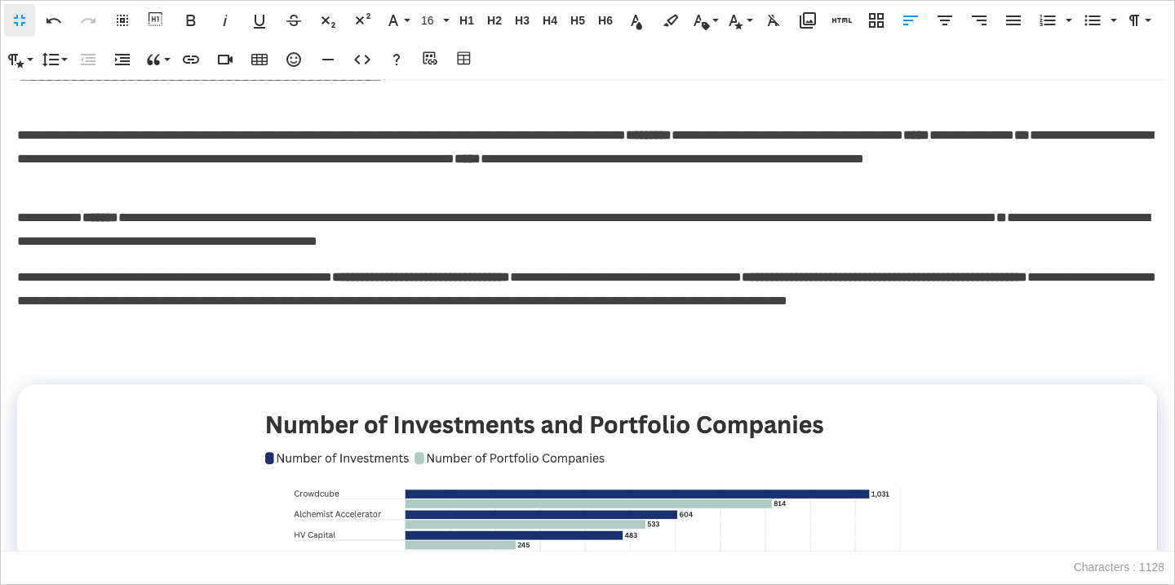
scroll to position [0, 0]
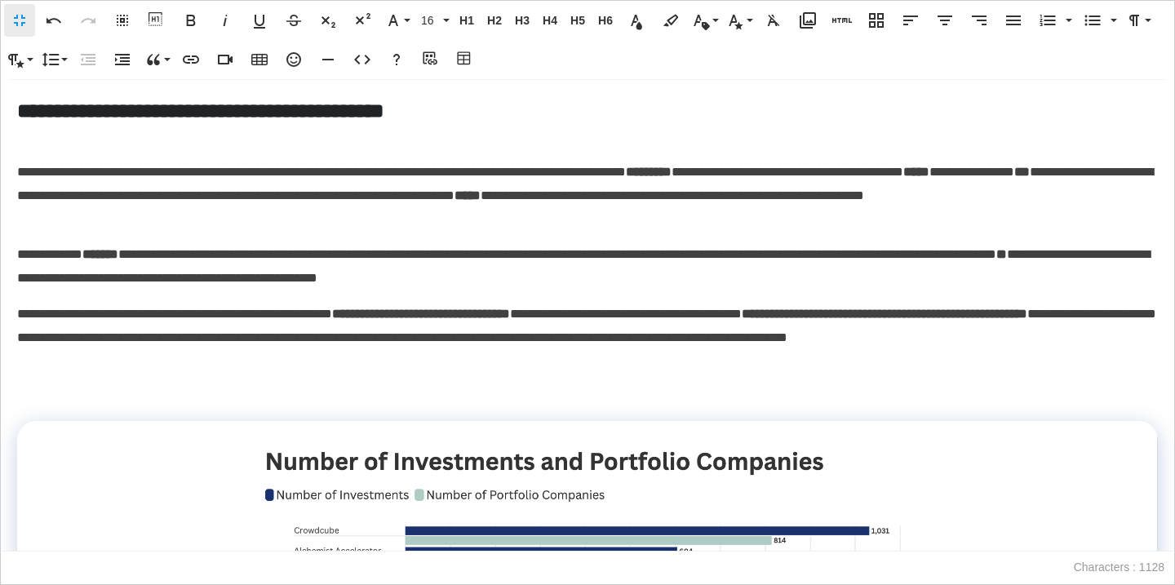
click at [385, 224] on p "**********" at bounding box center [587, 196] width 1141 height 70
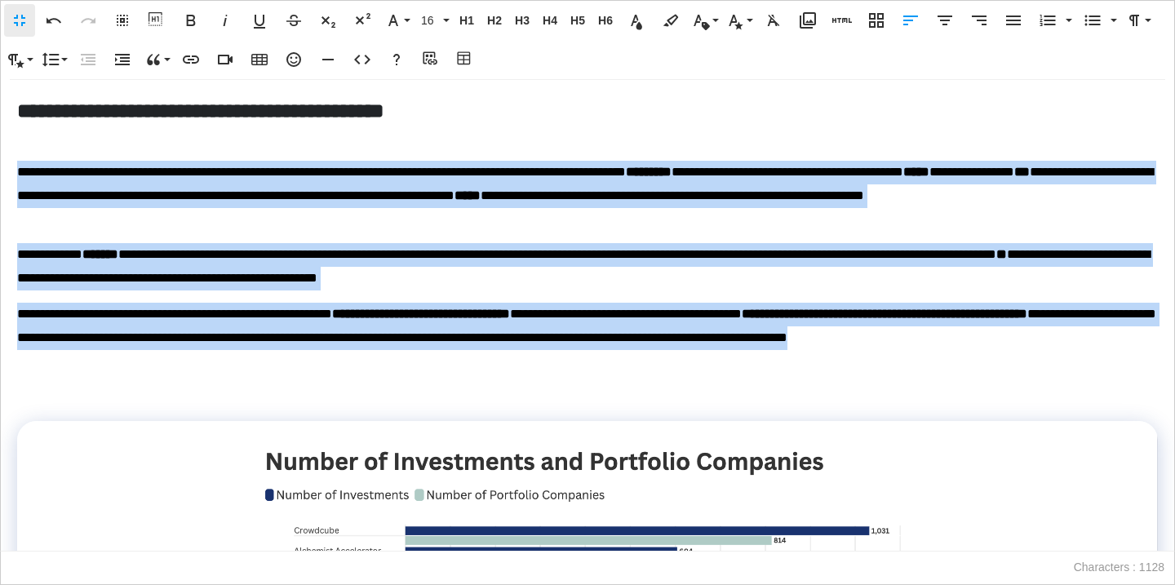
drag, startPoint x: 131, startPoint y: 366, endPoint x: 14, endPoint y: 170, distance: 228.4
click at [14, 170] on div "**********" at bounding box center [588, 315] width 1174 height 471
copy div "**********"
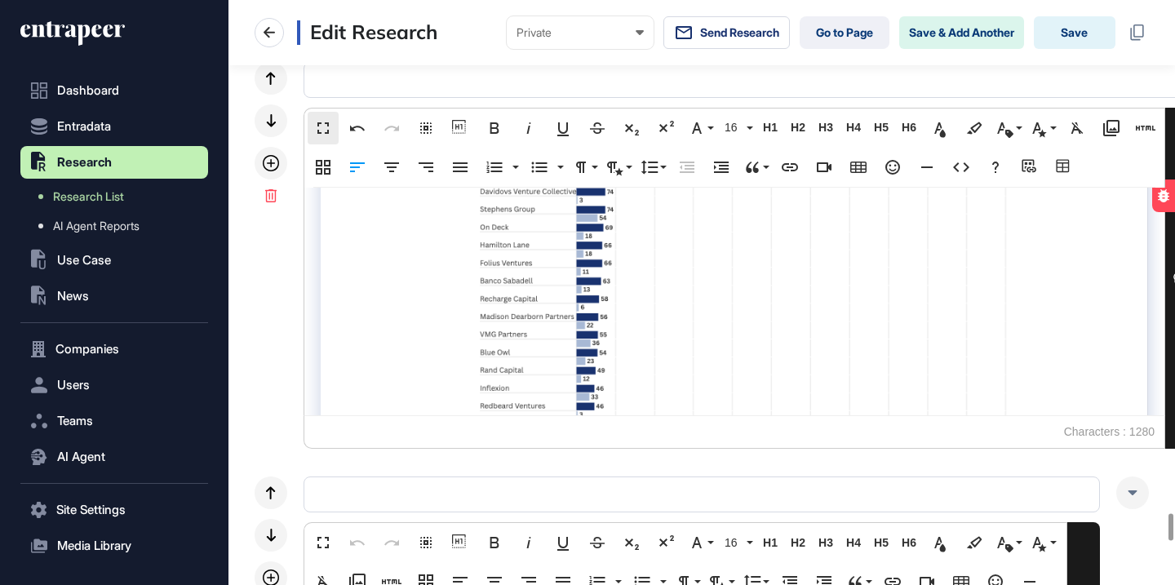
scroll to position [2698, 0]
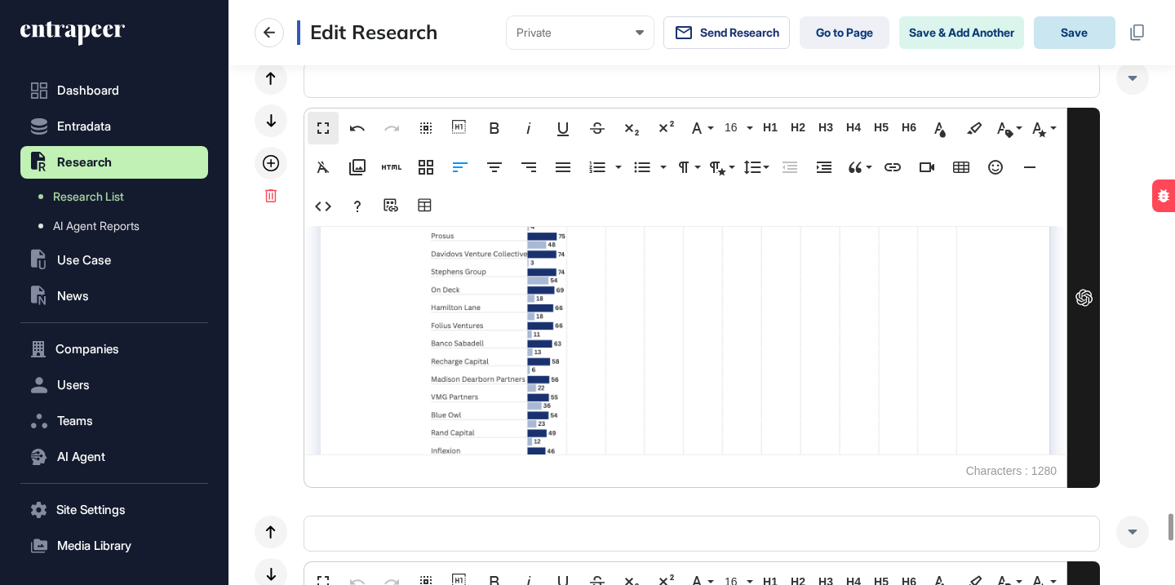
click at [1077, 27] on button "Save" at bounding box center [1075, 32] width 82 height 33
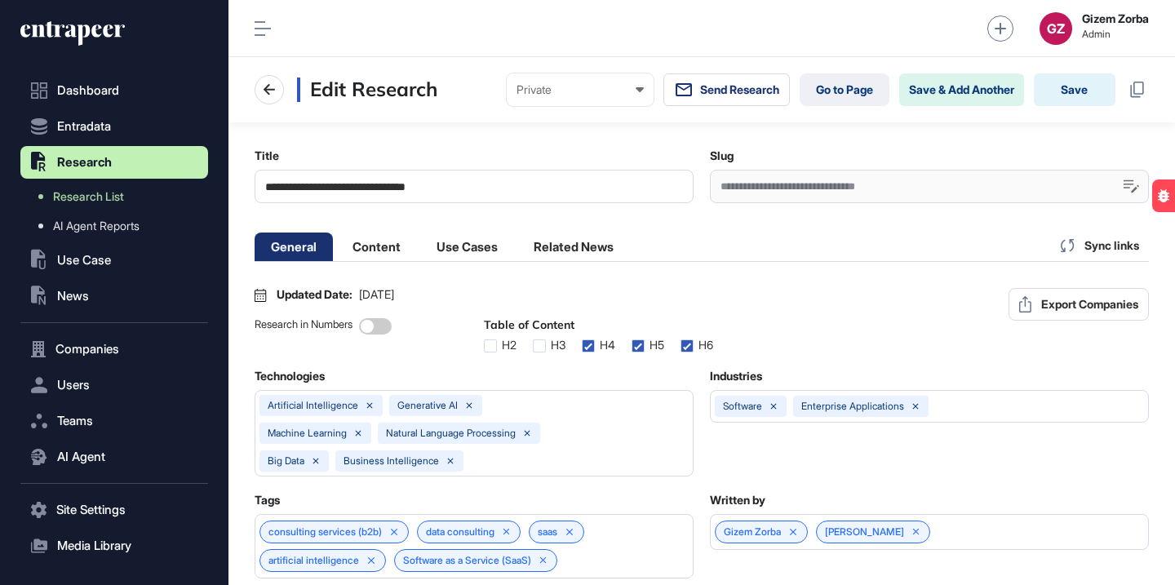
scroll to position [1, 7]
